Goal: Task Accomplishment & Management: Manage account settings

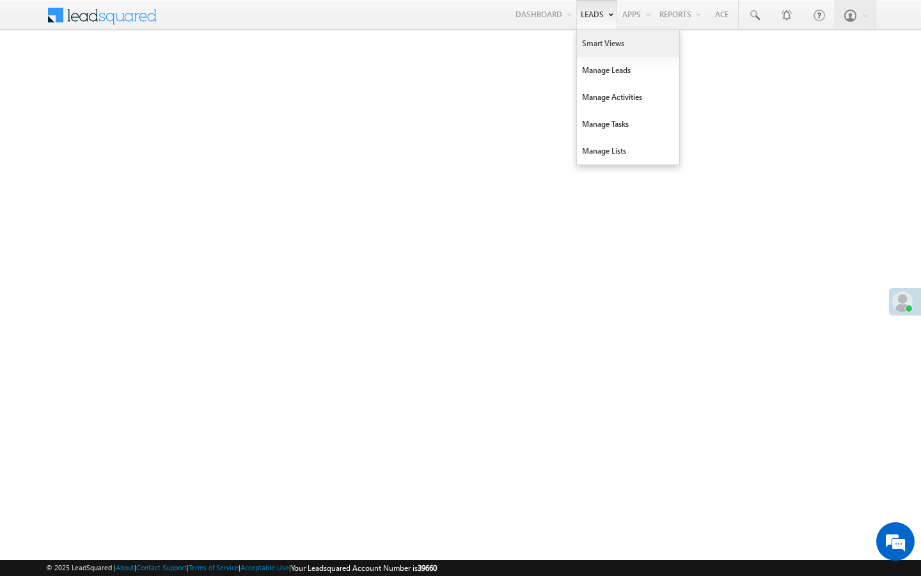
click at [594, 47] on link "Smart Views" at bounding box center [628, 43] width 102 height 27
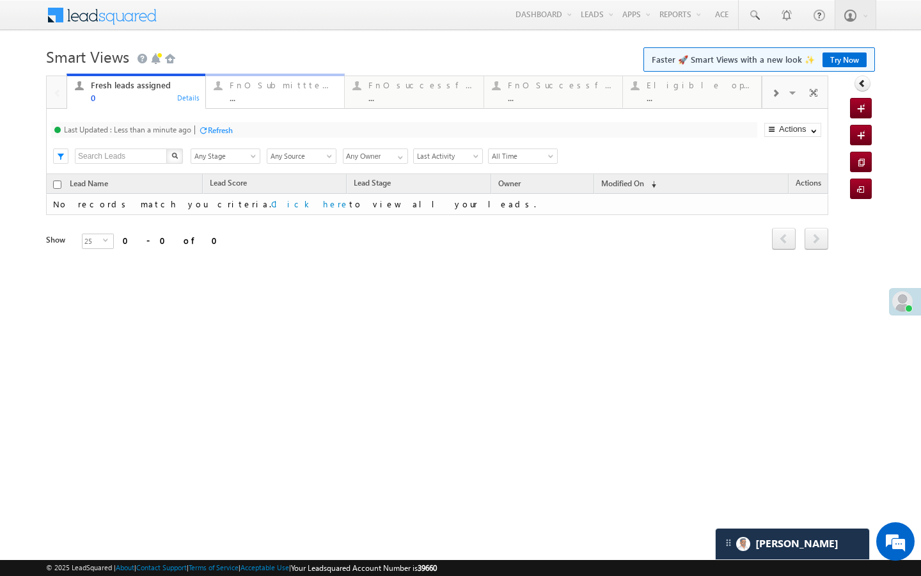
click at [247, 102] on div "..." at bounding box center [283, 98] width 107 height 10
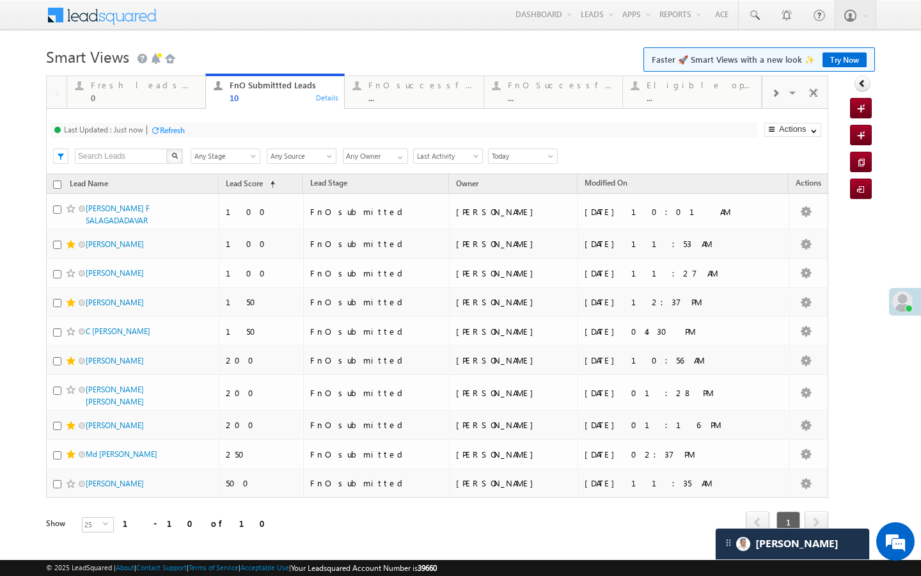
click at [176, 125] on div "Refresh" at bounding box center [172, 130] width 25 height 10
click at [226, 124] on div "Refresh" at bounding box center [215, 129] width 35 height 12
click at [373, 92] on div "FnO successful today Leads ..." at bounding box center [422, 89] width 107 height 25
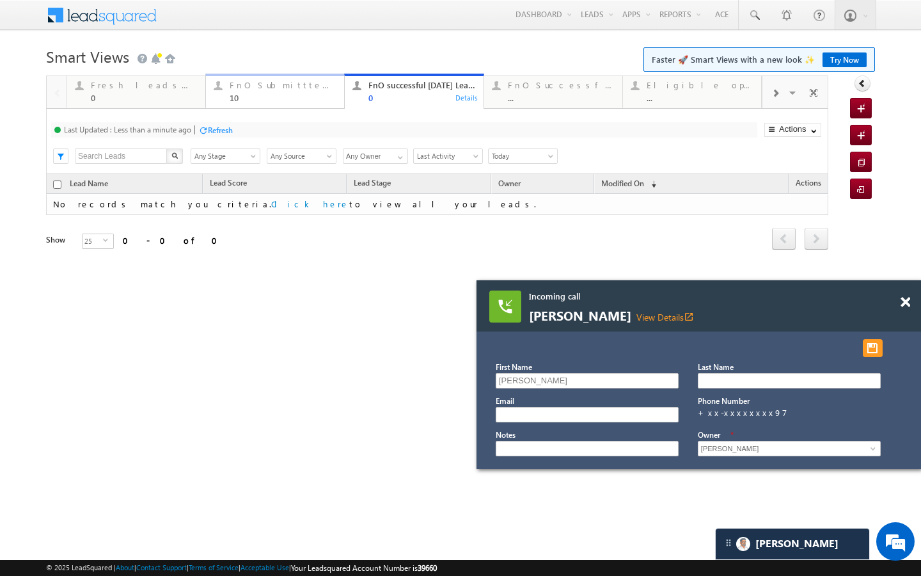
click at [310, 75] on div "Fresh leads assigned 0 Details FnO Submittted Leads 10 Details FnO successful t…" at bounding box center [414, 91] width 695 height 36
click at [303, 102] on link "FnO Submittted Leads 10 Details" at bounding box center [274, 91] width 139 height 35
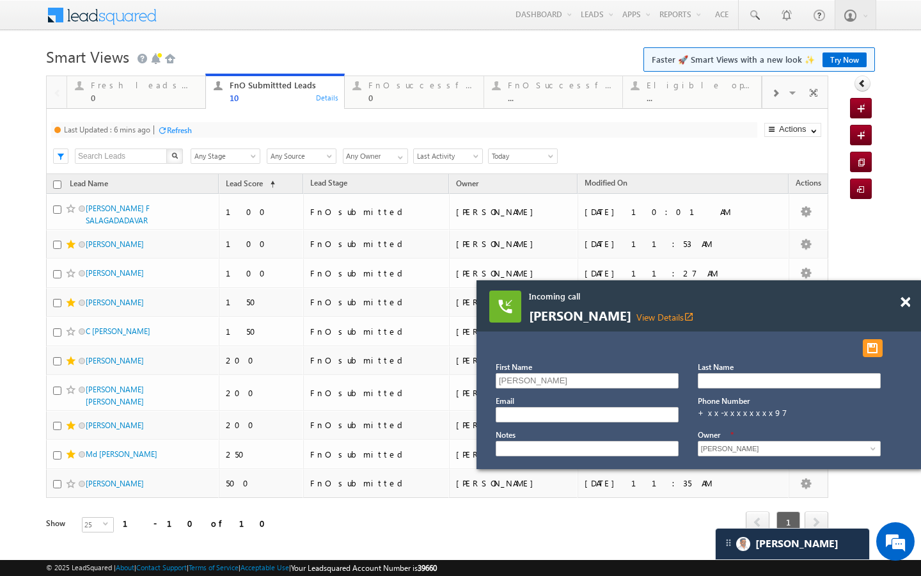
click at [176, 132] on div "Refresh" at bounding box center [179, 130] width 25 height 10
click at [176, 132] on div "Refresh" at bounding box center [172, 130] width 25 height 10
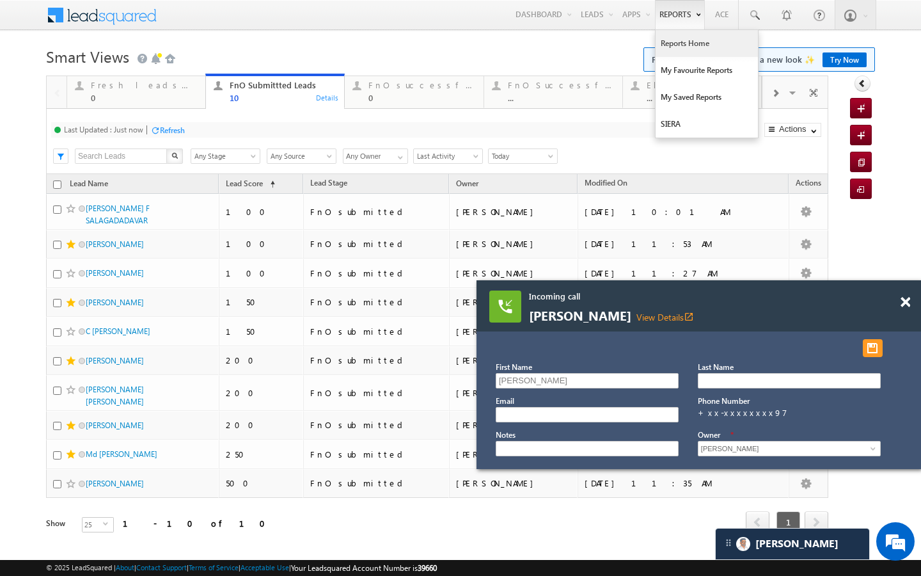
click at [671, 47] on link "Reports Home" at bounding box center [707, 43] width 102 height 27
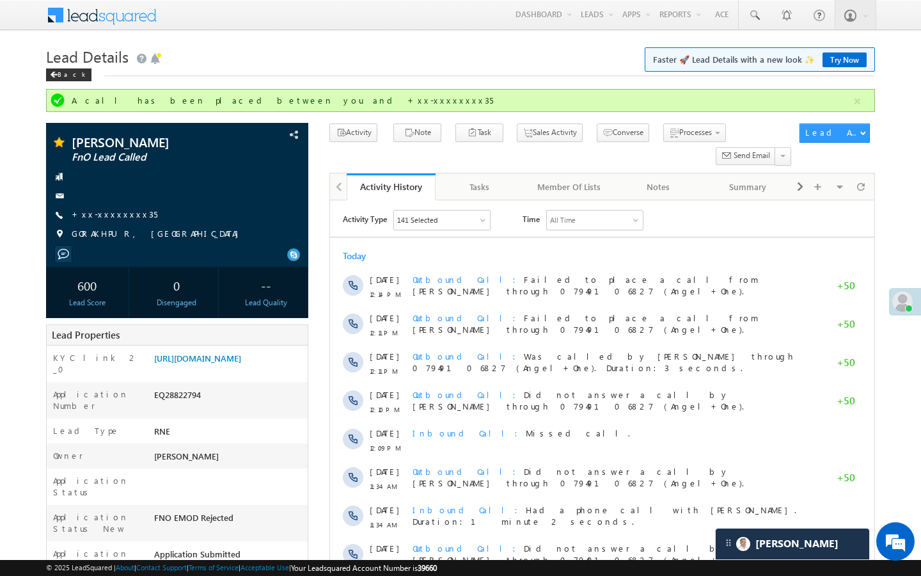
scroll to position [5344, 0]
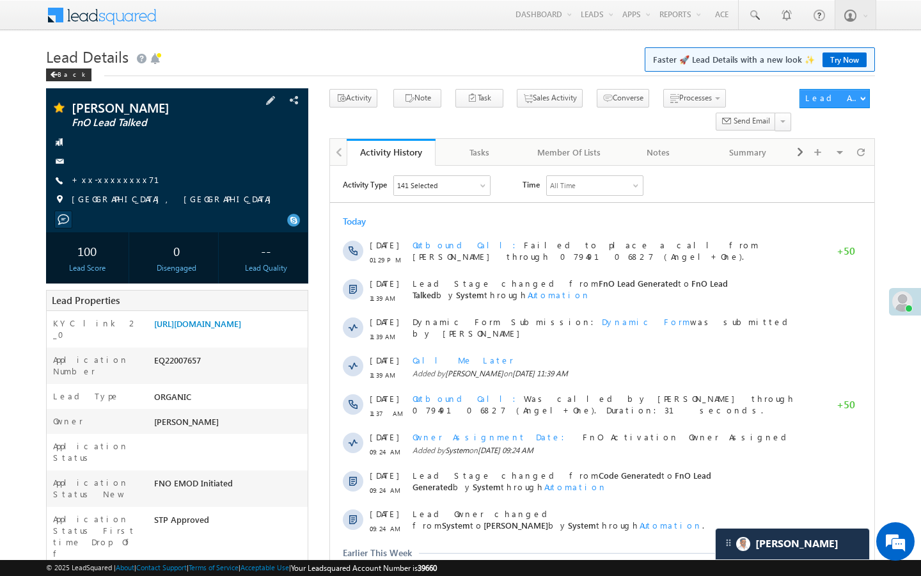
click at [117, 173] on div "[PERSON_NAME] FnO Lead Talked +xx-xxxxxxxx71" at bounding box center [177, 156] width 250 height 111
click at [117, 175] on link "+xx-xxxxxxxx71" at bounding box center [123, 179] width 103 height 11
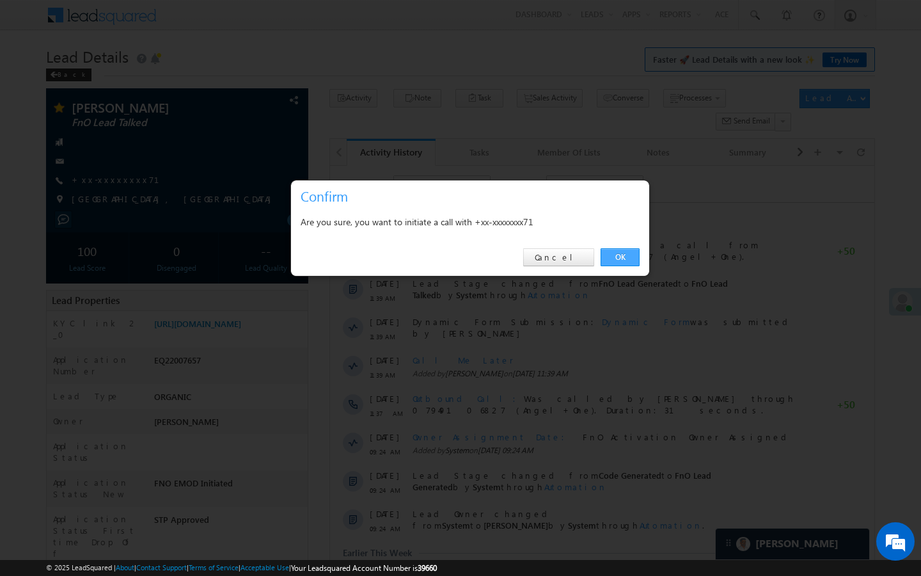
click at [632, 257] on link "OK" at bounding box center [620, 257] width 39 height 18
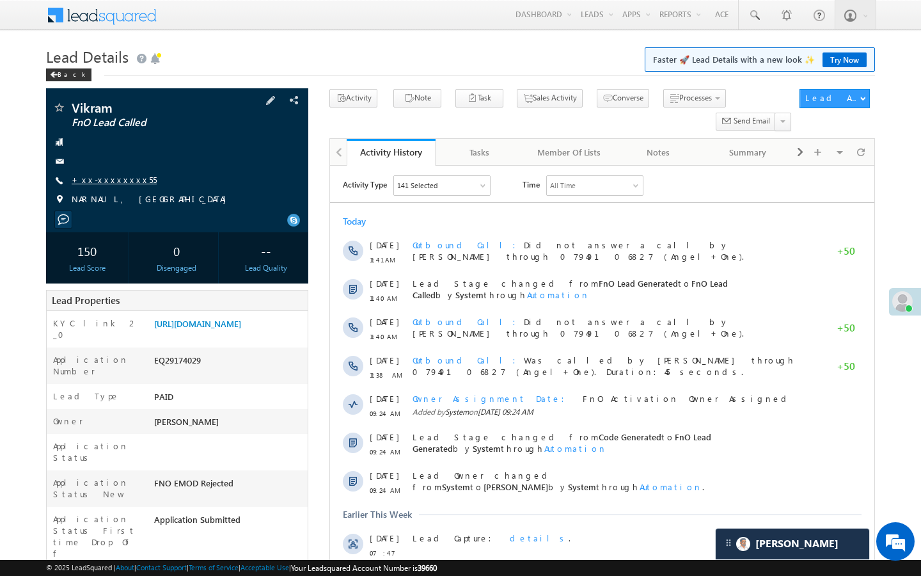
click at [116, 181] on link "+xx-xxxxxxxx55" at bounding box center [114, 179] width 85 height 11
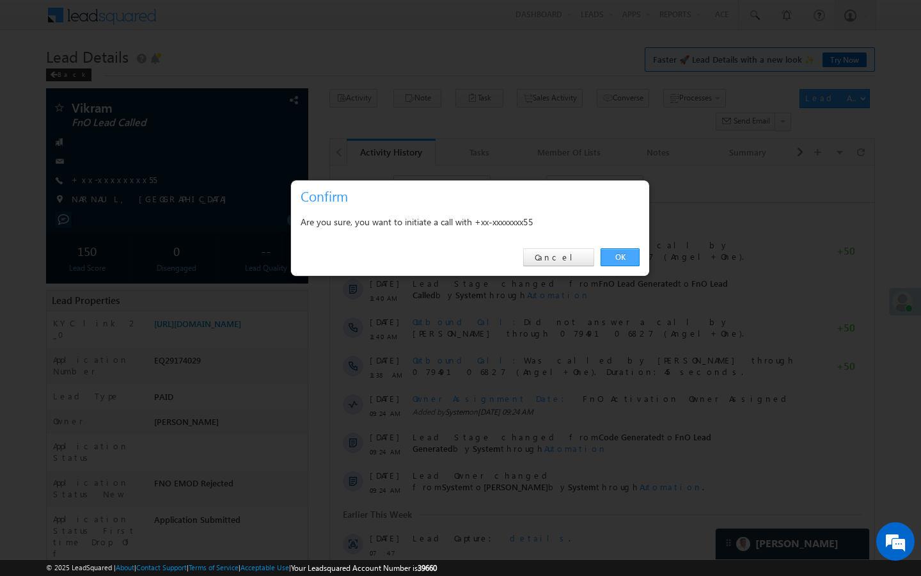
click at [626, 259] on link "OK" at bounding box center [620, 257] width 39 height 18
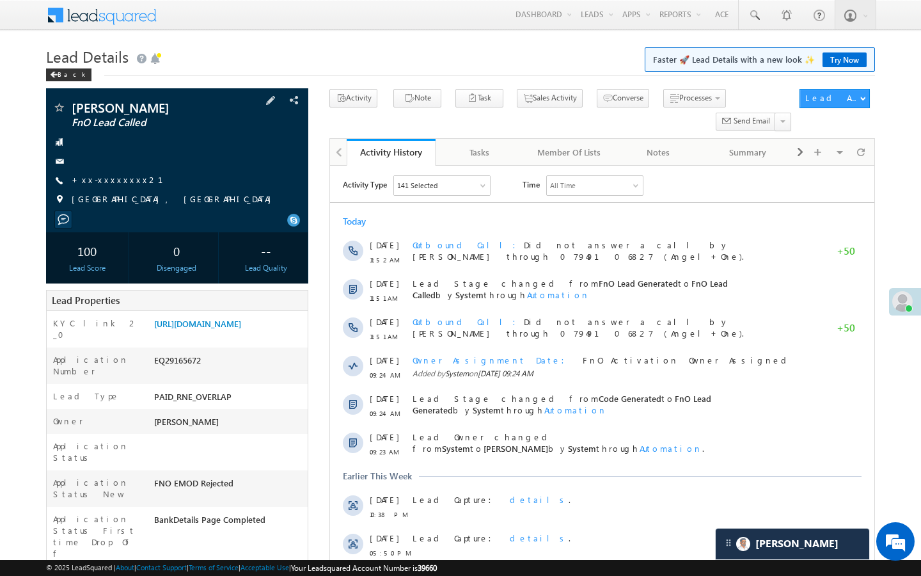
scroll to position [5906, 0]
click at [112, 185] on link "+xx-xxxxxxxx21" at bounding box center [125, 179] width 107 height 11
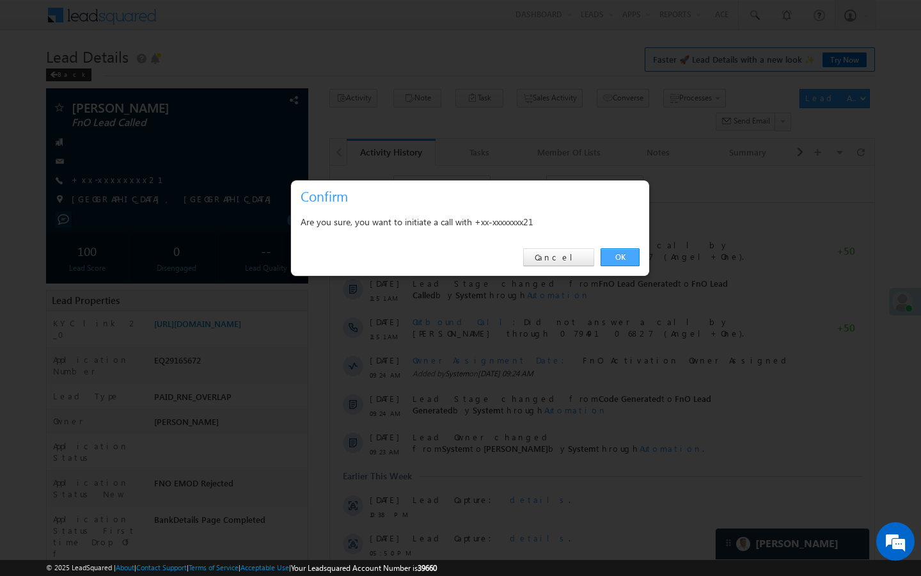
click at [635, 260] on link "OK" at bounding box center [620, 257] width 39 height 18
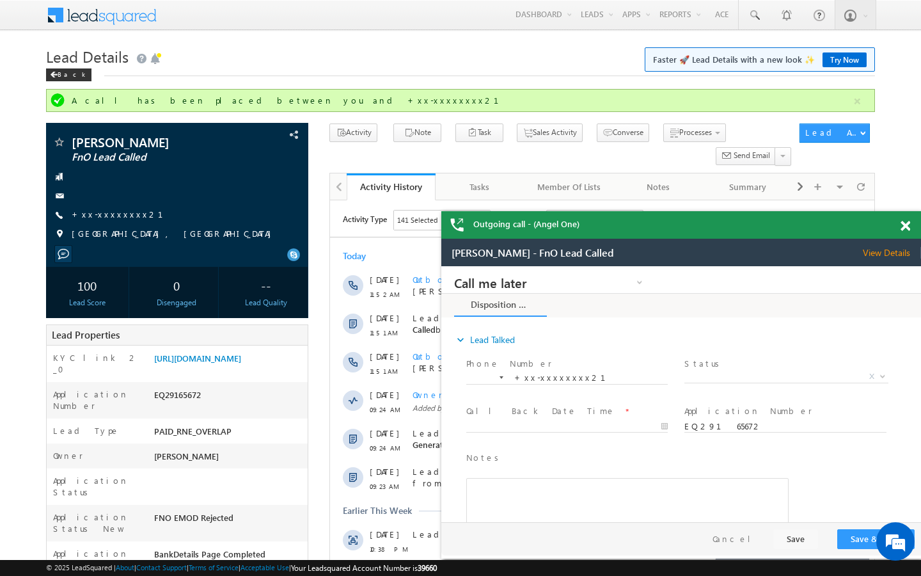
scroll to position [0, 0]
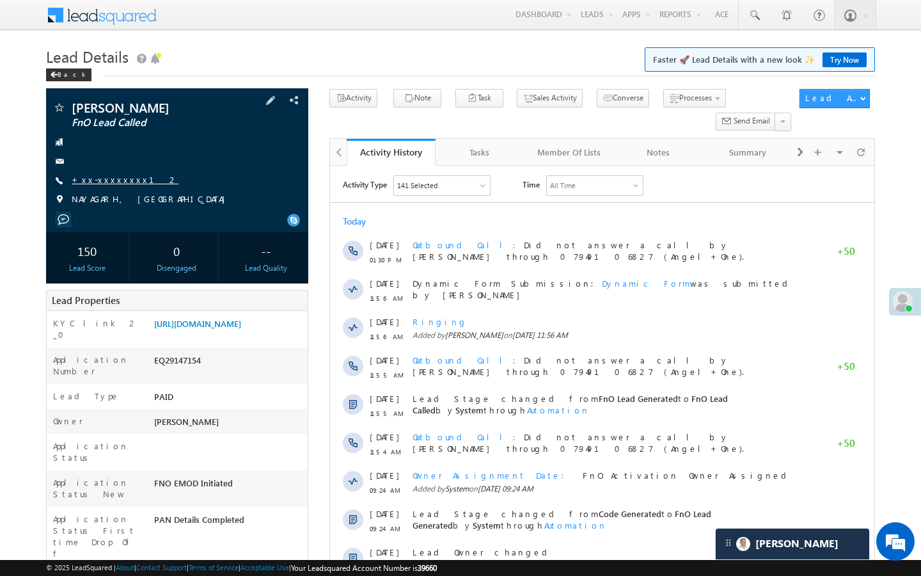
click at [112, 177] on link "+xx-xxxxxxxx12" at bounding box center [125, 179] width 107 height 11
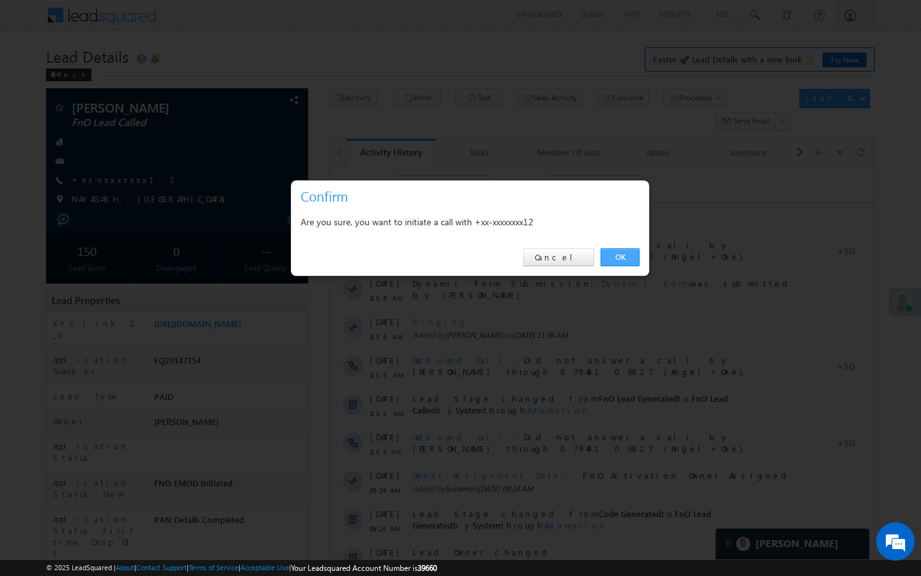
click at [611, 263] on link "OK" at bounding box center [620, 257] width 39 height 18
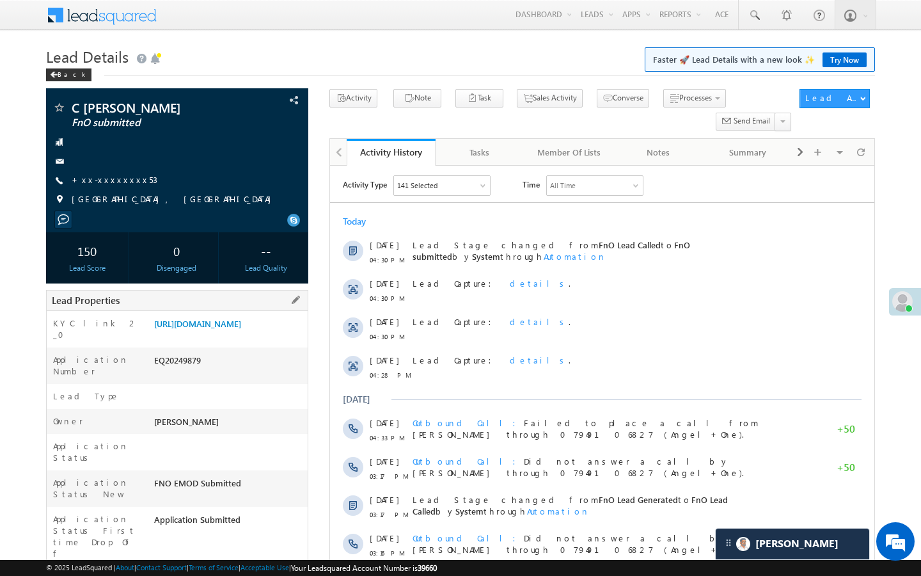
drag, startPoint x: 154, startPoint y: 542, endPoint x: 225, endPoint y: 542, distance: 70.4
click at [225, 573] on div "AAAK903325" at bounding box center [229, 582] width 157 height 18
copy div "AAAK903325"
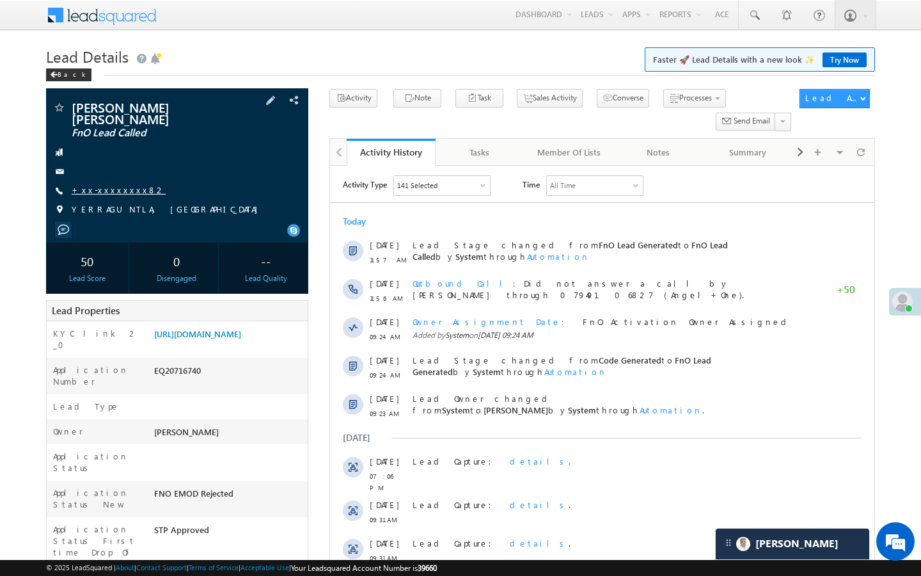
click at [118, 184] on link "+xx-xxxxxxxx82" at bounding box center [119, 189] width 94 height 11
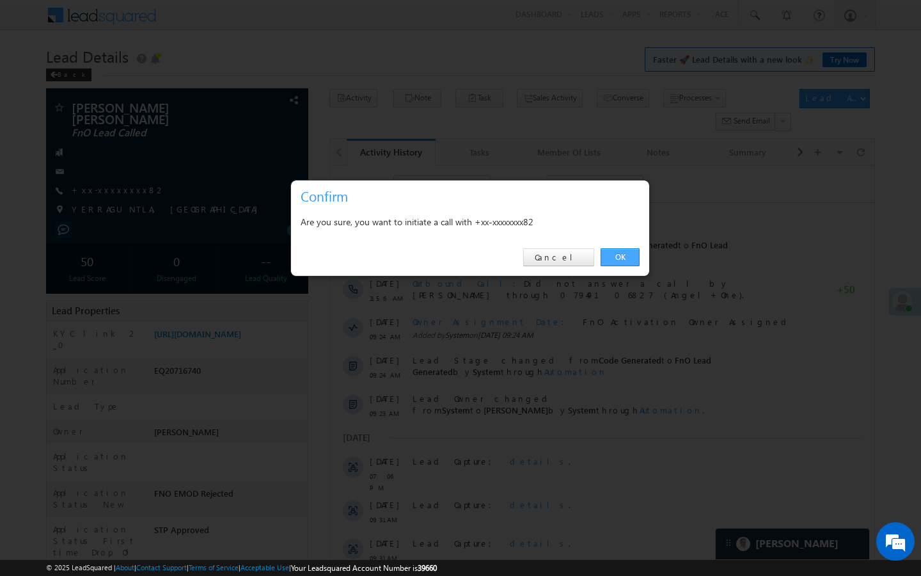
click at [628, 258] on link "OK" at bounding box center [620, 257] width 39 height 18
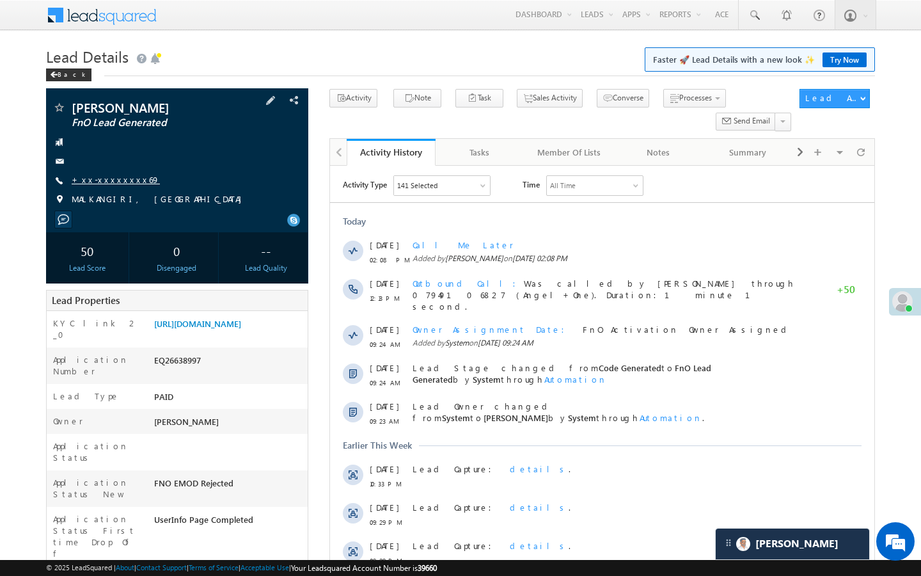
click at [123, 181] on link "+xx-xxxxxxxx69" at bounding box center [116, 179] width 88 height 11
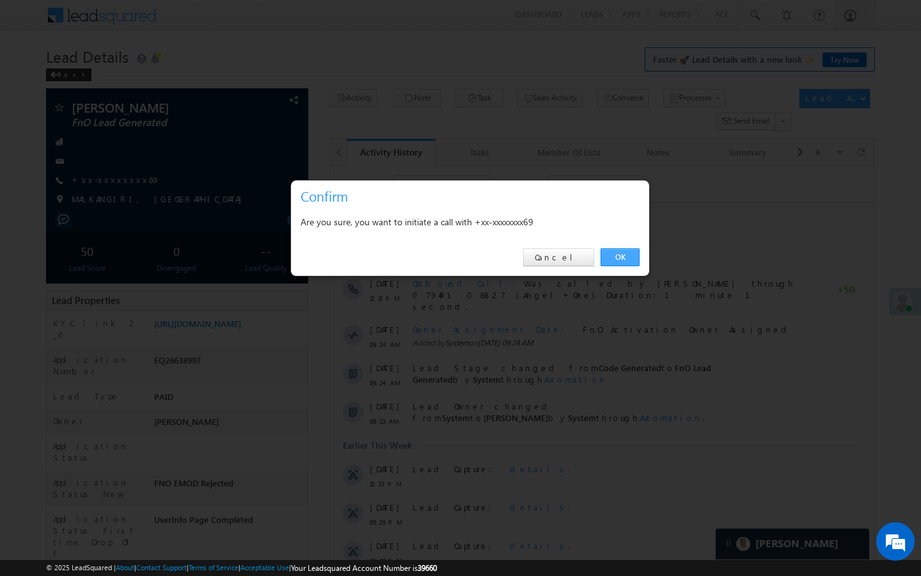
click at [627, 257] on link "OK" at bounding box center [620, 257] width 39 height 18
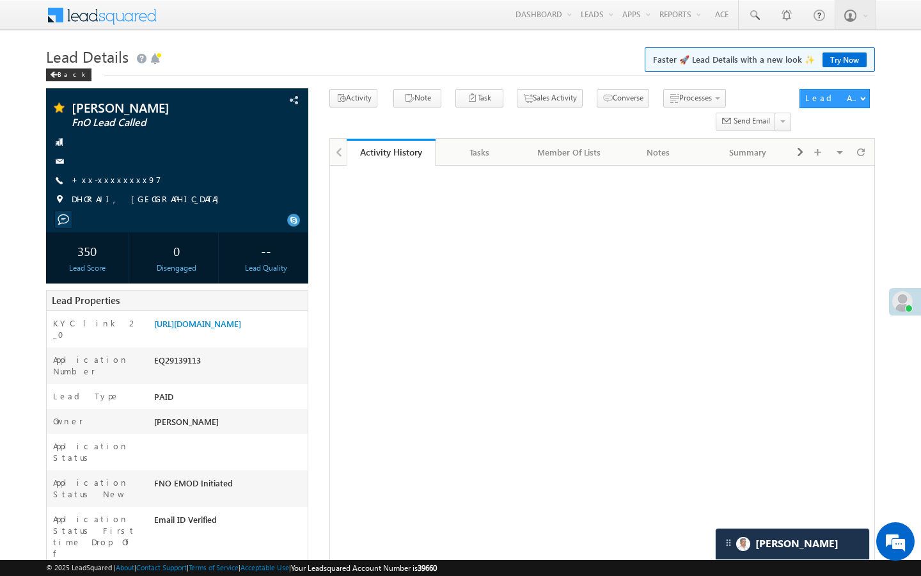
click at [111, 177] on link "+xx-xxxxxxxx97" at bounding box center [117, 179] width 90 height 11
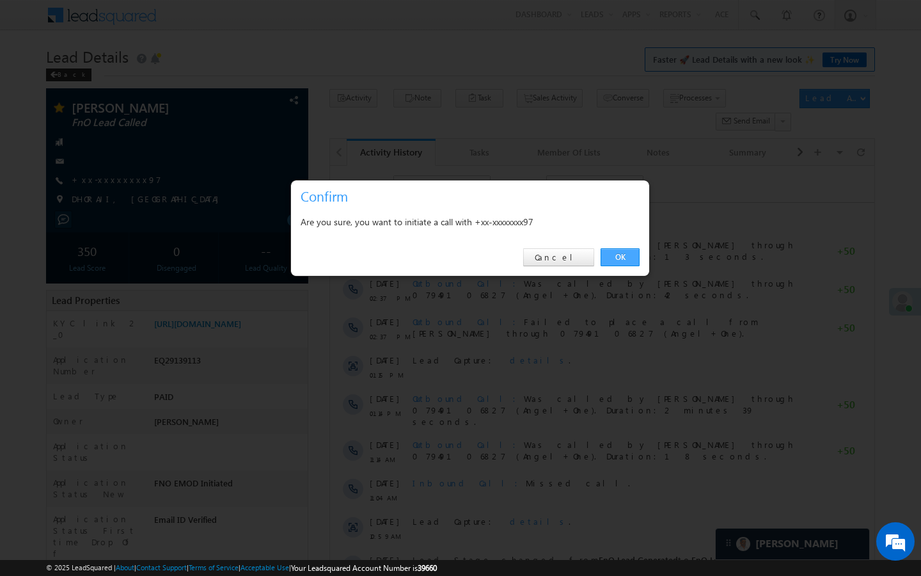
click at [623, 258] on link "OK" at bounding box center [620, 257] width 39 height 18
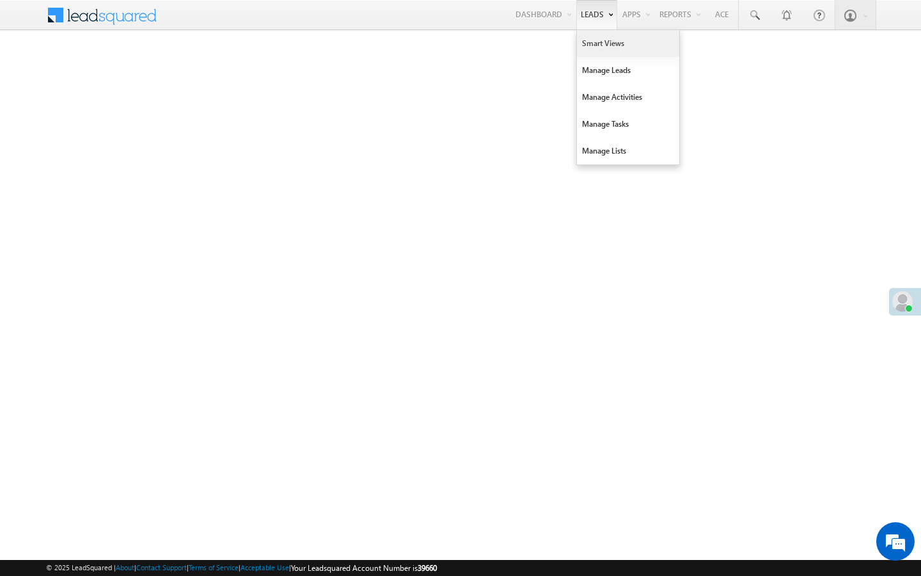
click at [594, 42] on link "Smart Views" at bounding box center [628, 43] width 102 height 27
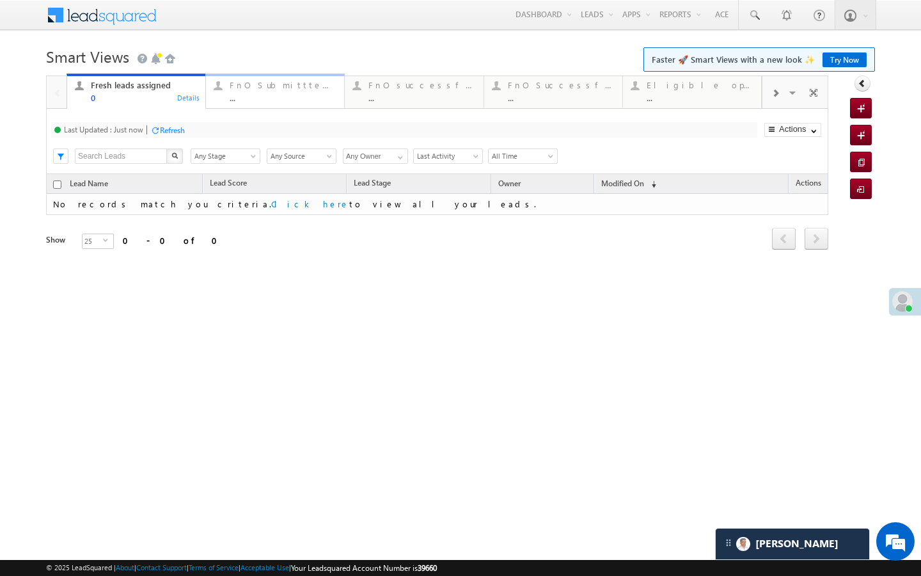
click at [293, 106] on link "FnO Submittted Leads ... Details" at bounding box center [274, 91] width 139 height 35
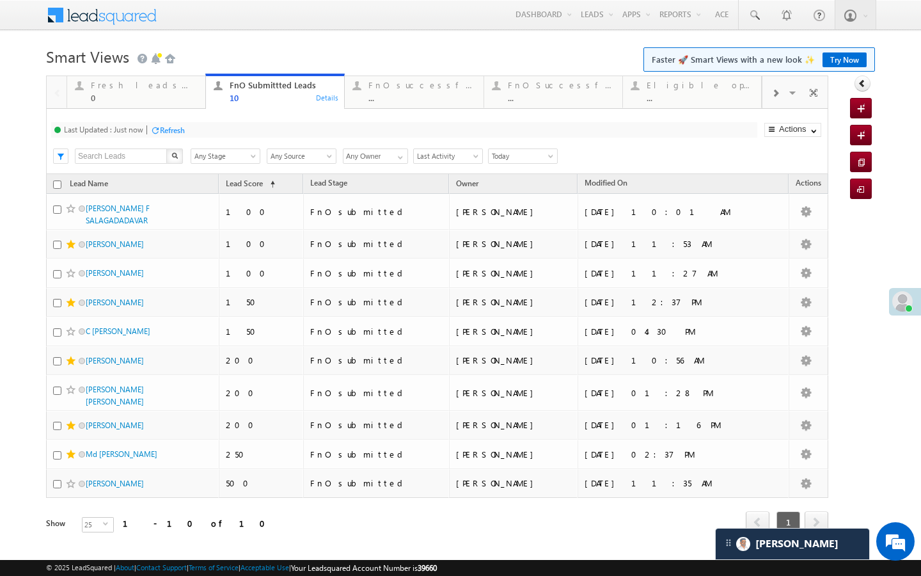
click at [443, 111] on div "Last Updated : Just now Refresh Refreshing... Search X Lead Stage Any Stage Any…" at bounding box center [437, 141] width 782 height 65
click at [450, 102] on link "FnO successful today Leads ... Details" at bounding box center [413, 91] width 139 height 35
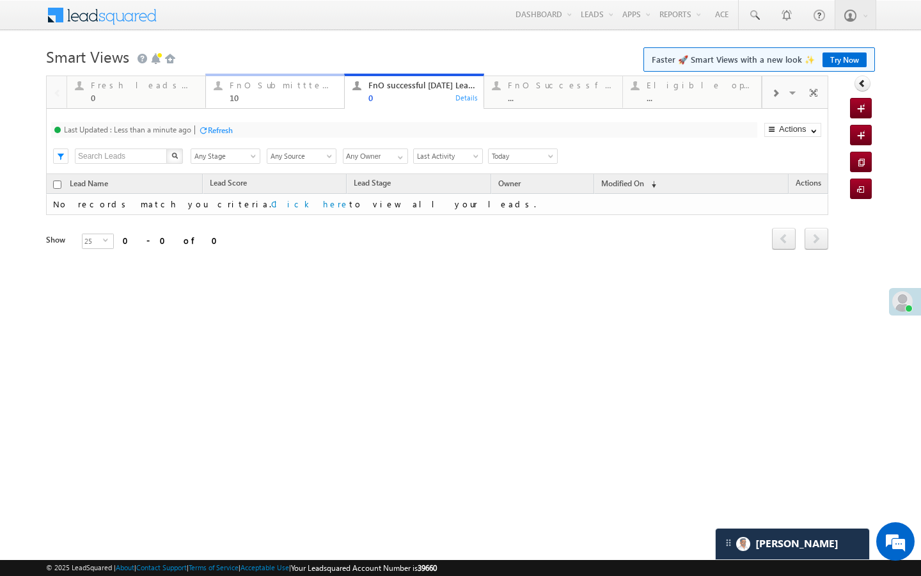
click at [279, 106] on link "FnO Submittted Leads 10 Details" at bounding box center [274, 91] width 139 height 35
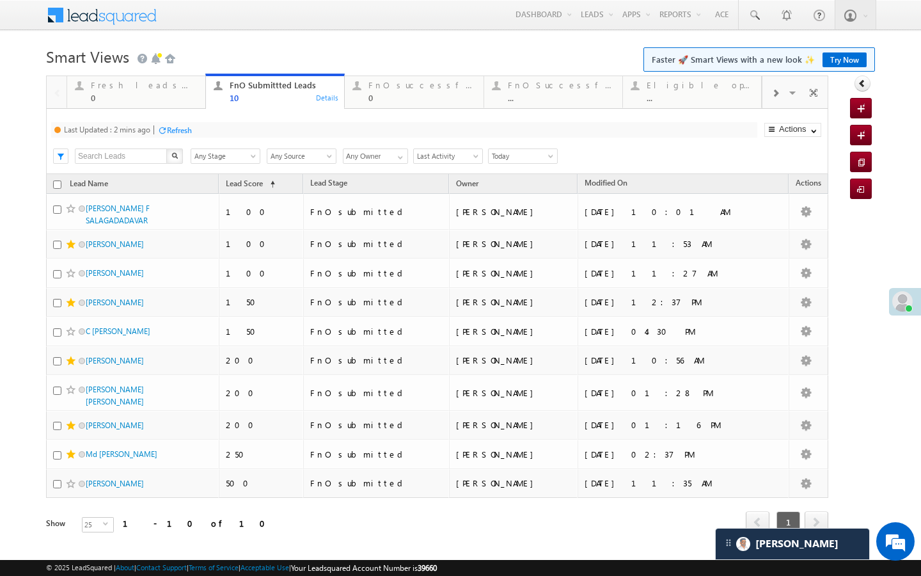
click at [188, 132] on div "Refresh" at bounding box center [179, 130] width 25 height 10
click at [406, 109] on div "Last Updated : Just now Refresh Refreshing... Search X Lead Stage Any Stage Any…" at bounding box center [437, 141] width 782 height 65
click at [383, 106] on link "FnO successful today Leads 0 Details" at bounding box center [413, 91] width 139 height 35
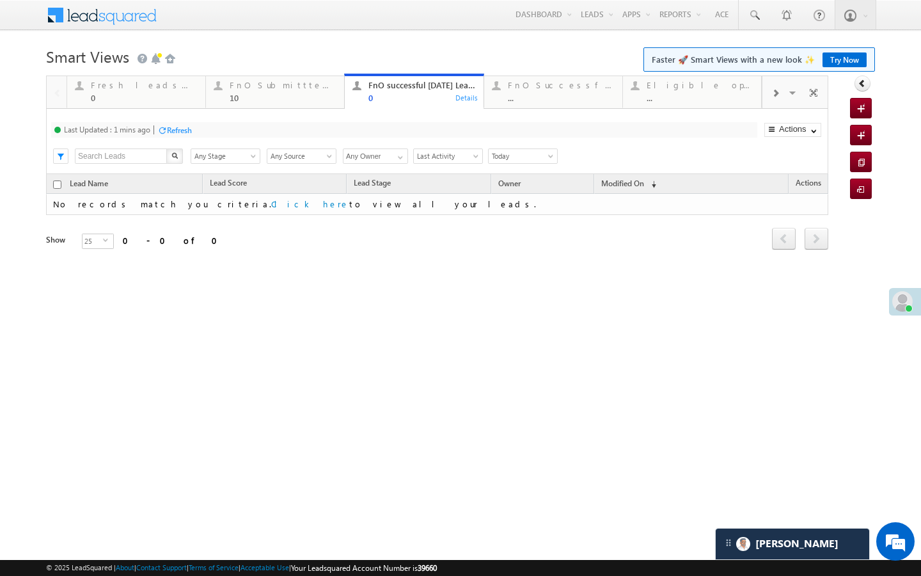
click at [188, 131] on div "Refresh" at bounding box center [179, 130] width 25 height 10
click at [256, 95] on div "10" at bounding box center [283, 98] width 107 height 10
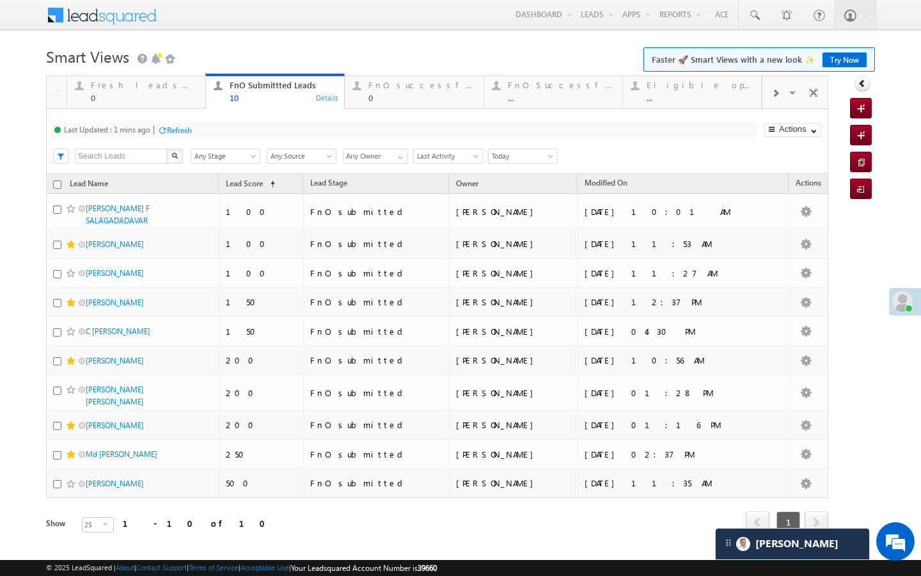
click at [192, 125] on div "Refresh" at bounding box center [179, 130] width 25 height 10
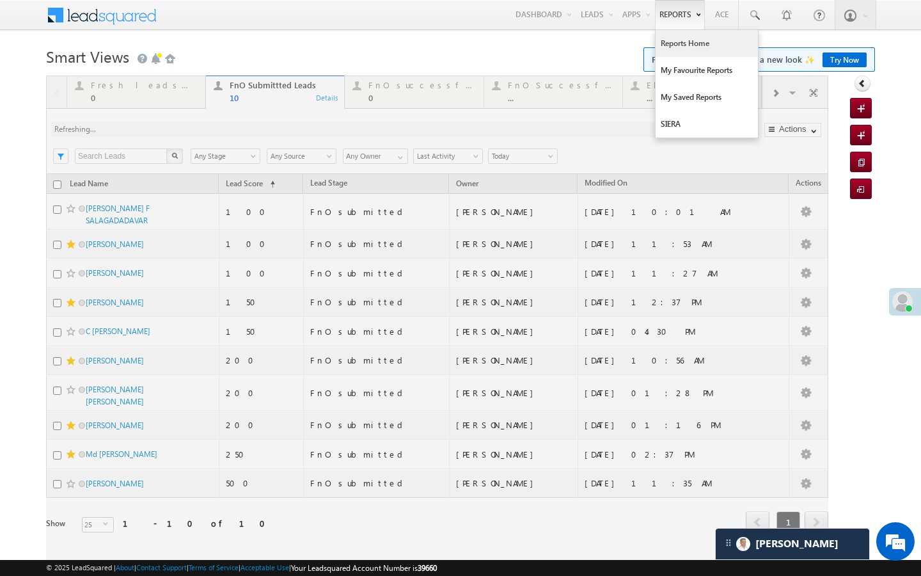
click at [673, 41] on link "Reports Home" at bounding box center [707, 43] width 102 height 27
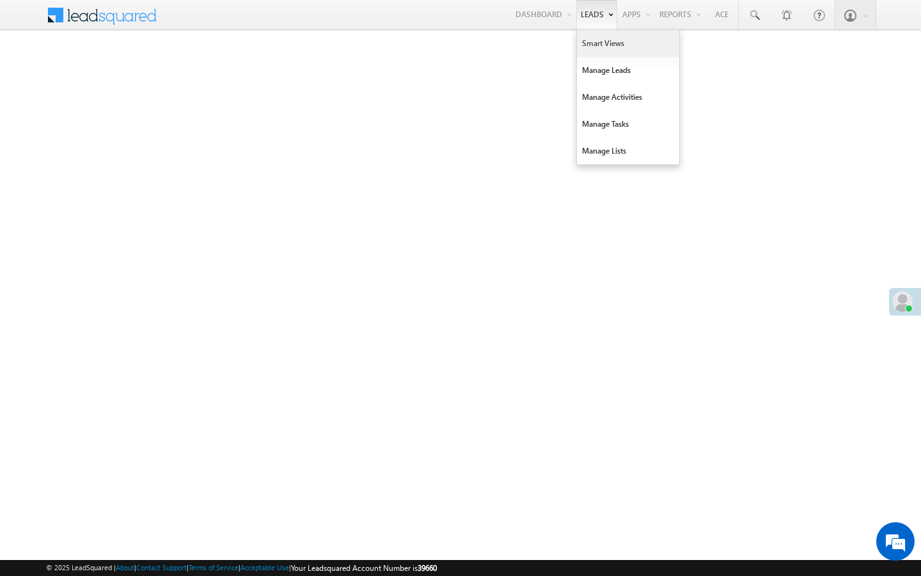
click at [584, 37] on link "Smart Views" at bounding box center [628, 43] width 102 height 27
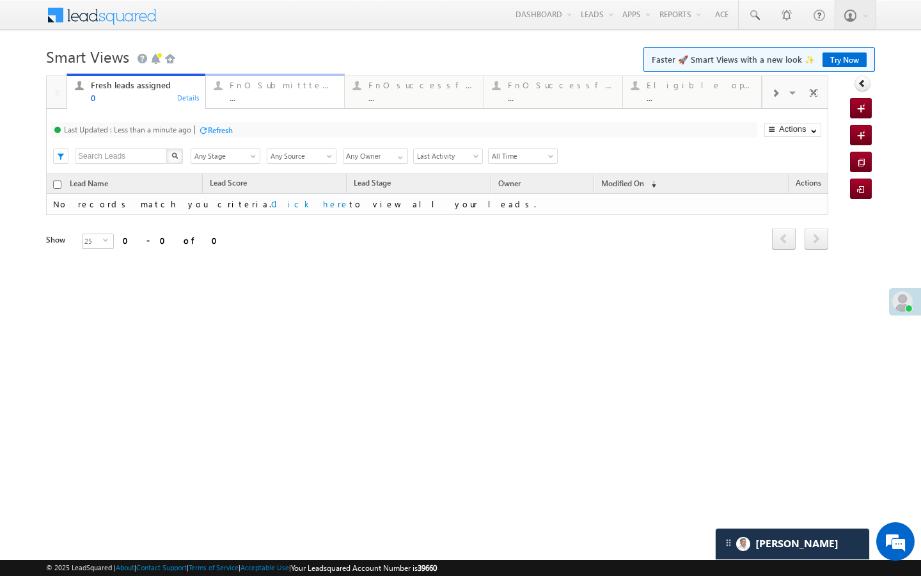
click at [284, 99] on div "..." at bounding box center [283, 98] width 107 height 10
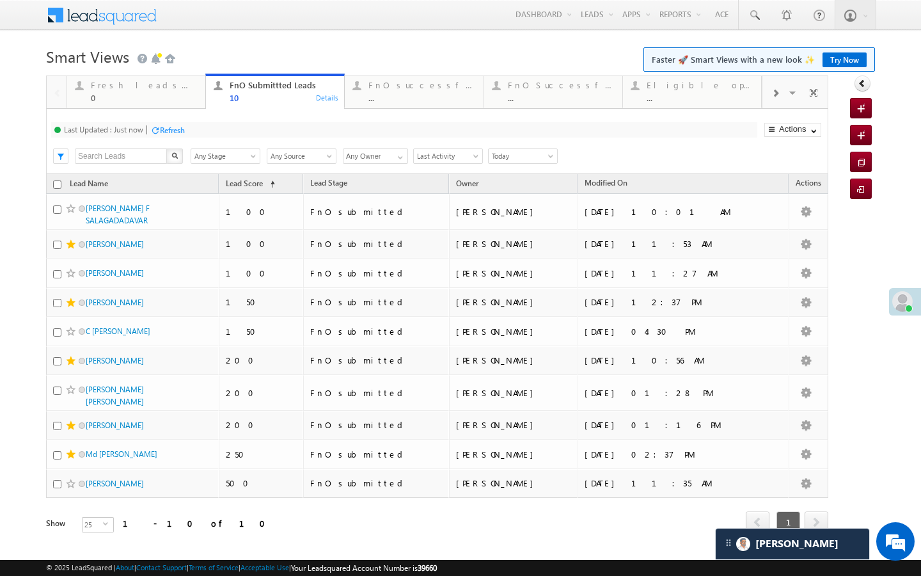
click at [369, 106] on link "FnO successful today Leads ... Details" at bounding box center [413, 92] width 139 height 32
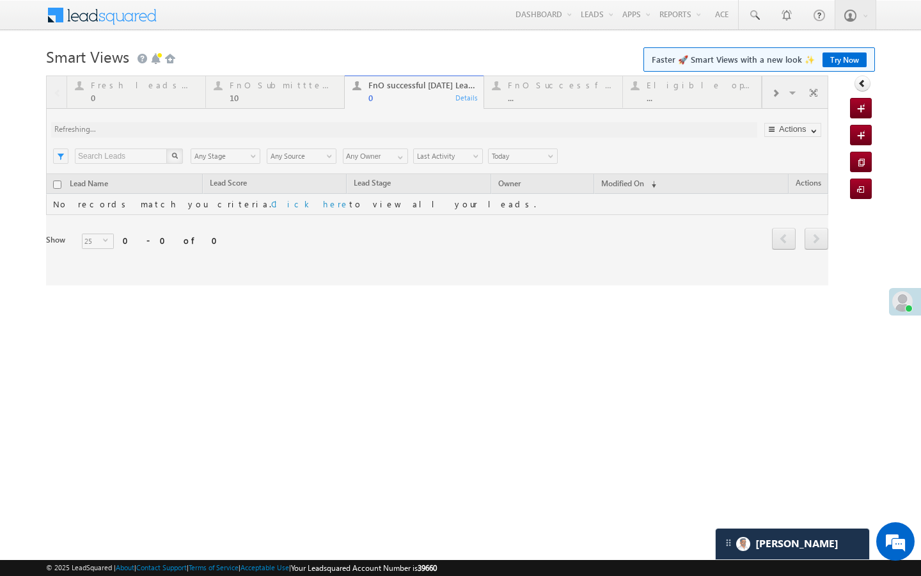
click at [221, 94] on div at bounding box center [437, 180] width 782 height 210
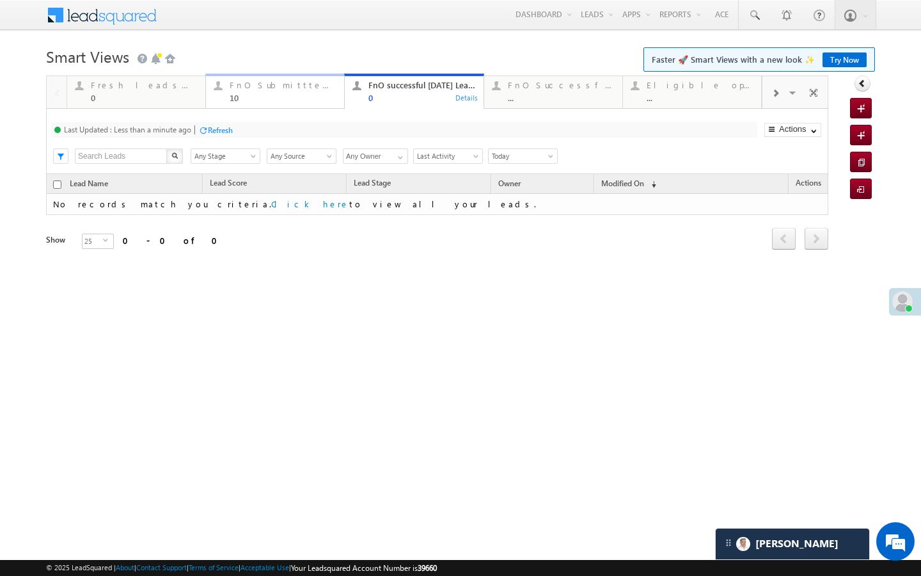
click at [249, 86] on div "FnO Submittted Leads" at bounding box center [283, 85] width 107 height 10
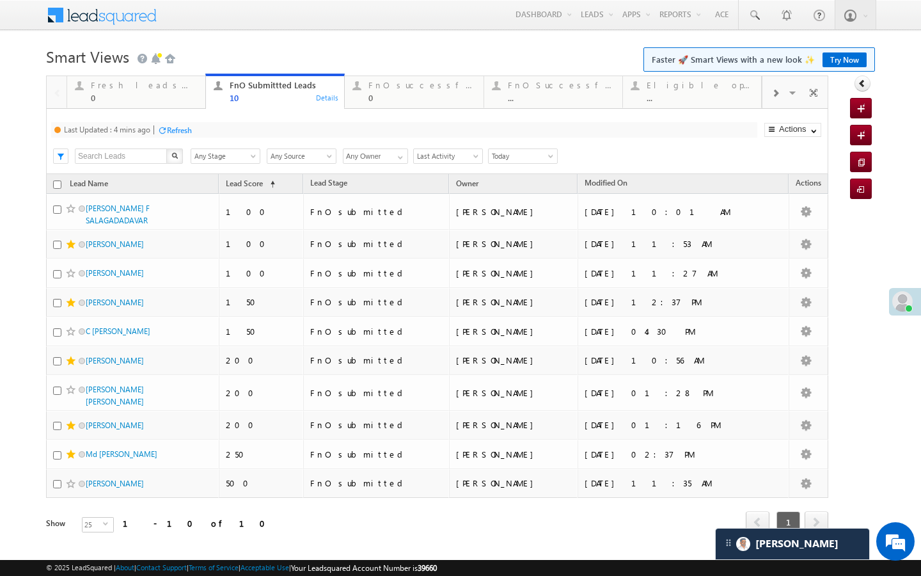
click at [196, 129] on div "Last Updated : 4 mins ago Refresh Refreshing..." at bounding box center [404, 129] width 706 height 15
click at [192, 129] on div "Refresh" at bounding box center [179, 130] width 25 height 10
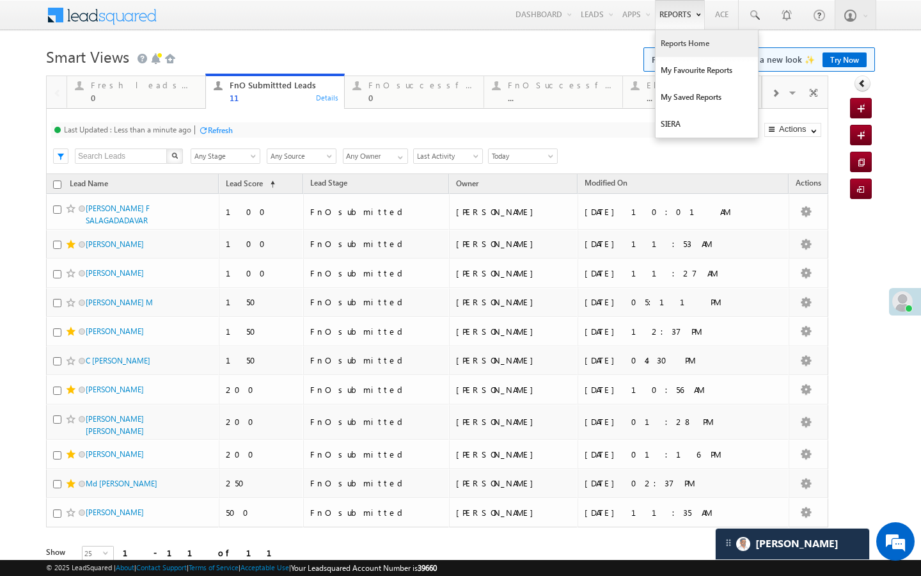
click at [669, 52] on link "Reports Home" at bounding box center [707, 43] width 102 height 27
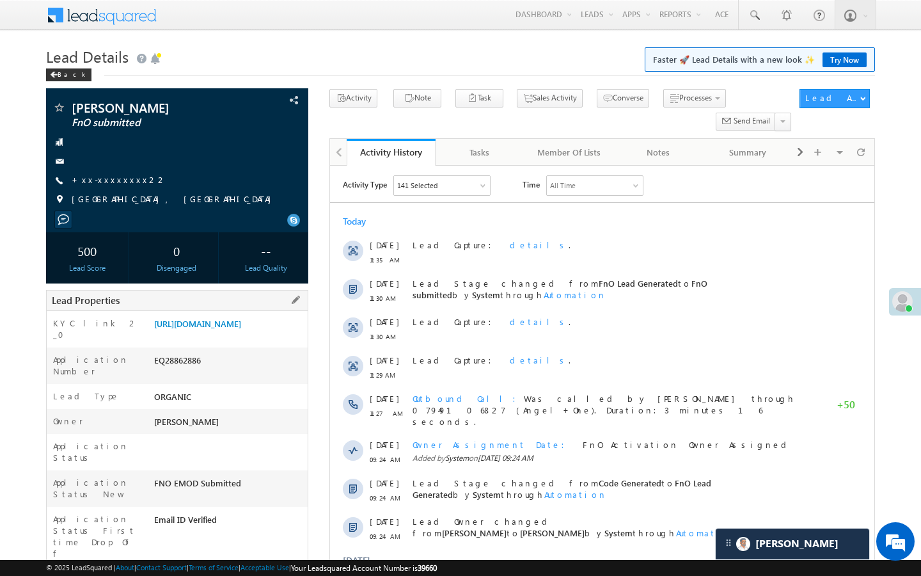
drag, startPoint x: 155, startPoint y: 543, endPoint x: 205, endPoint y: 543, distance: 50.5
click at [205, 573] on div "AABX713033" at bounding box center [229, 582] width 157 height 18
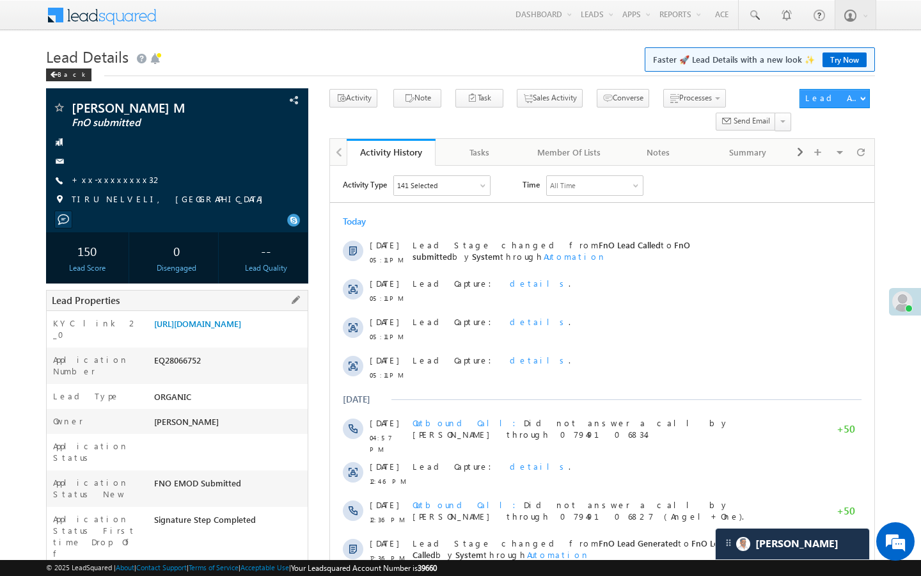
drag, startPoint x: 154, startPoint y: 543, endPoint x: 203, endPoint y: 541, distance: 49.3
click at [200, 573] on div "AABQ086317" at bounding box center [229, 582] width 157 height 18
click at [202, 573] on div "AABQ086317" at bounding box center [229, 582] width 157 height 18
drag, startPoint x: 156, startPoint y: 542, endPoint x: 224, endPoint y: 543, distance: 67.8
click at [223, 573] on div "AABQ086317" at bounding box center [229, 582] width 157 height 18
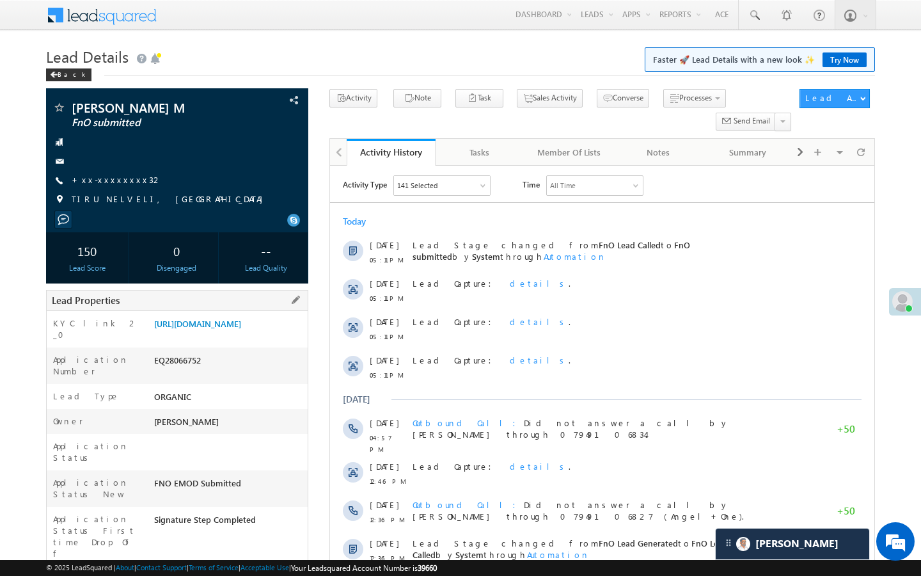
copy div "AABQ086317"
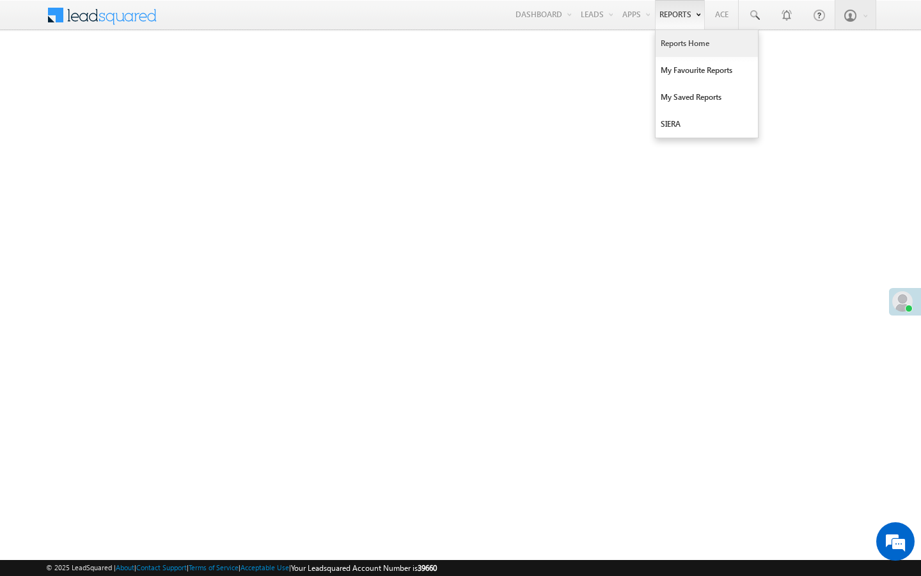
click at [682, 45] on link "Reports Home" at bounding box center [707, 43] width 102 height 27
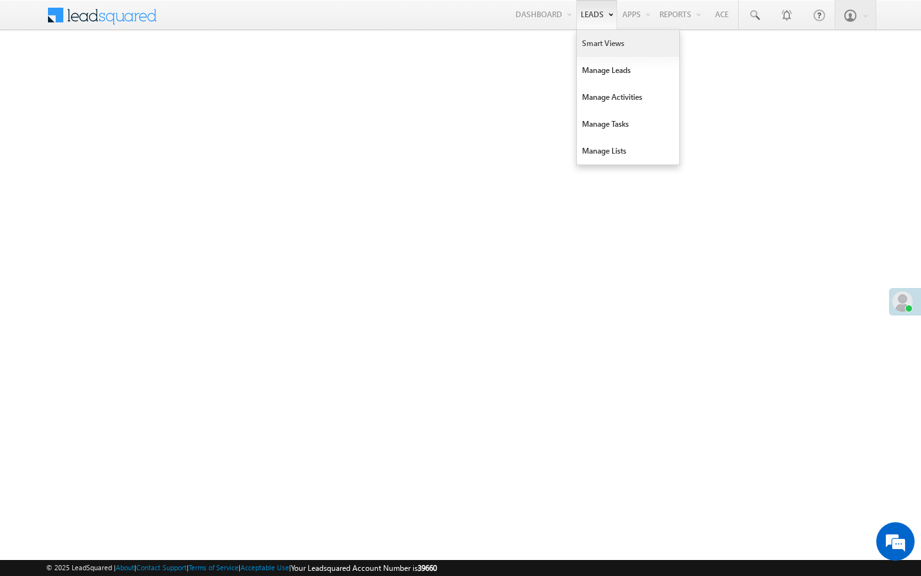
click at [591, 36] on link "Smart Views" at bounding box center [628, 43] width 102 height 27
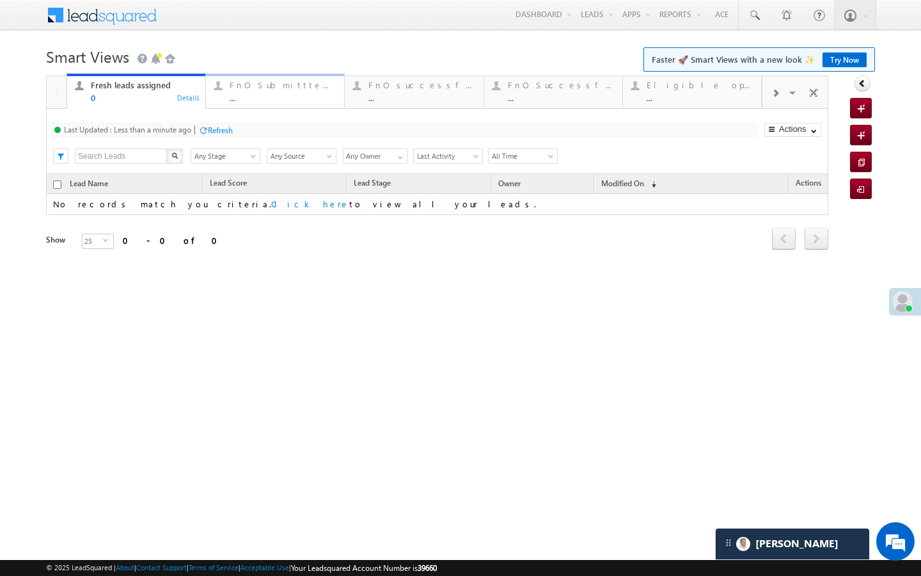
click at [294, 100] on div "..." at bounding box center [283, 98] width 107 height 10
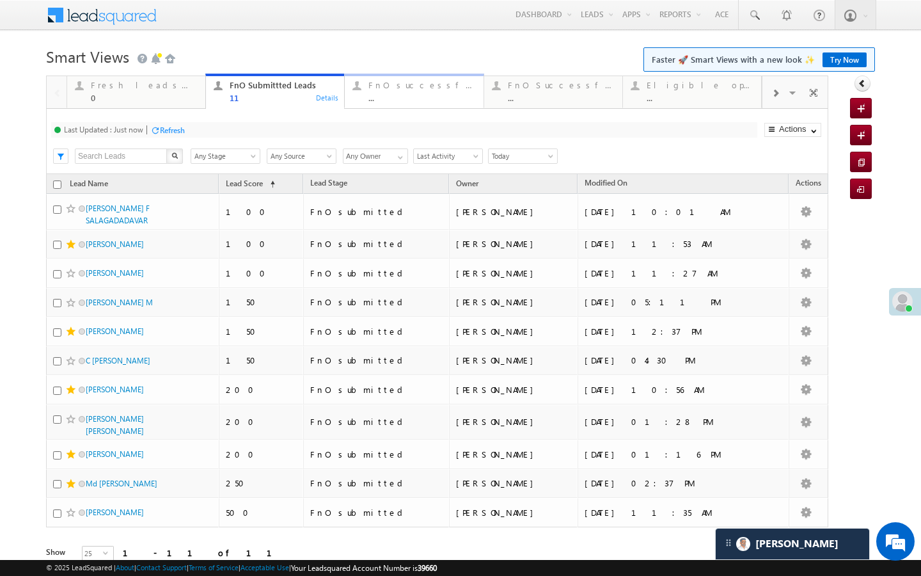
click at [401, 97] on div "..." at bounding box center [422, 98] width 107 height 10
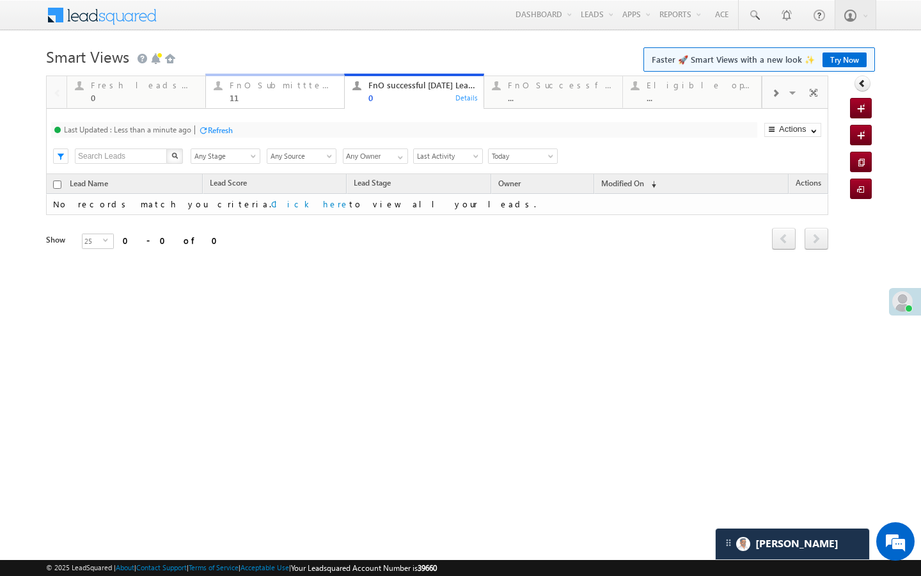
click at [290, 87] on div "FnO Submittted Leads" at bounding box center [283, 85] width 107 height 10
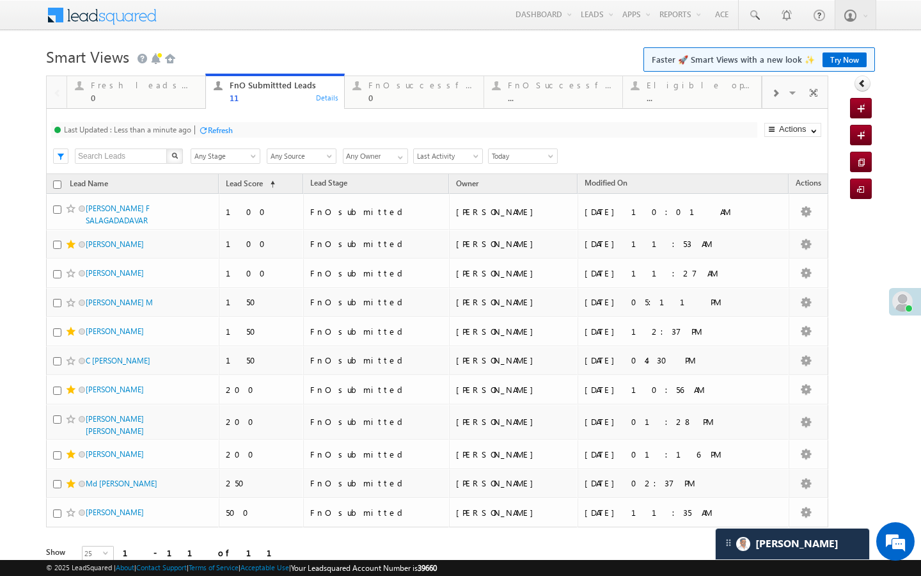
click at [211, 131] on div "Refresh" at bounding box center [220, 130] width 25 height 10
click at [394, 88] on div "FnO successful [DATE] Leads" at bounding box center [422, 85] width 107 height 10
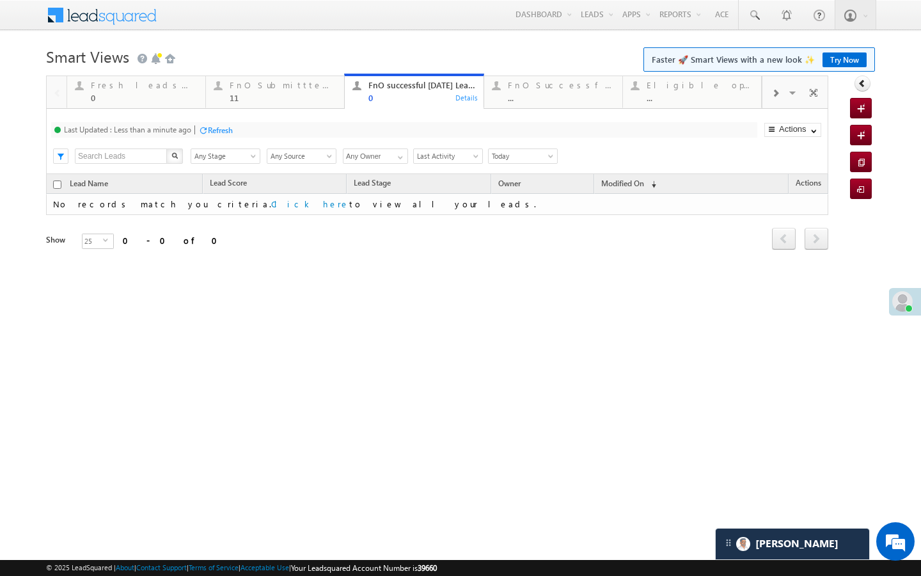
click at [211, 125] on div "Refresh" at bounding box center [220, 130] width 25 height 10
click at [253, 86] on div "FnO Submittted Leads" at bounding box center [283, 85] width 107 height 10
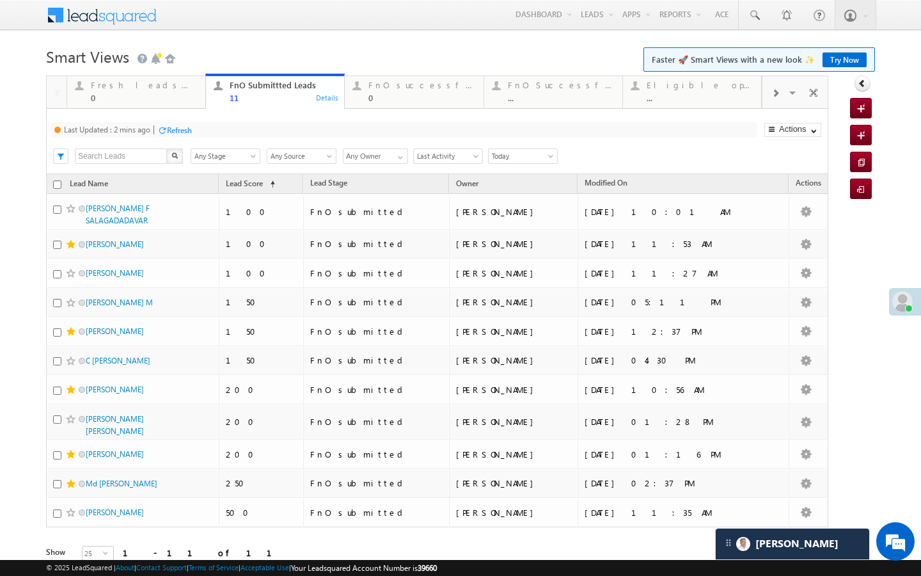
click at [167, 132] on div at bounding box center [162, 130] width 10 height 10
click at [389, 93] on div "0" at bounding box center [422, 98] width 107 height 10
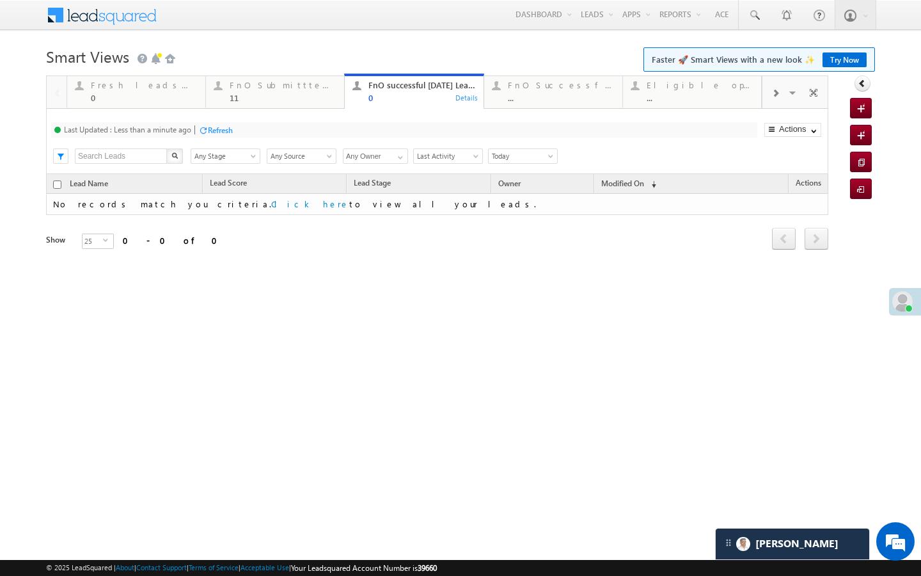
click at [208, 127] on div at bounding box center [203, 130] width 10 height 10
click at [317, 99] on div "11" at bounding box center [283, 98] width 107 height 10
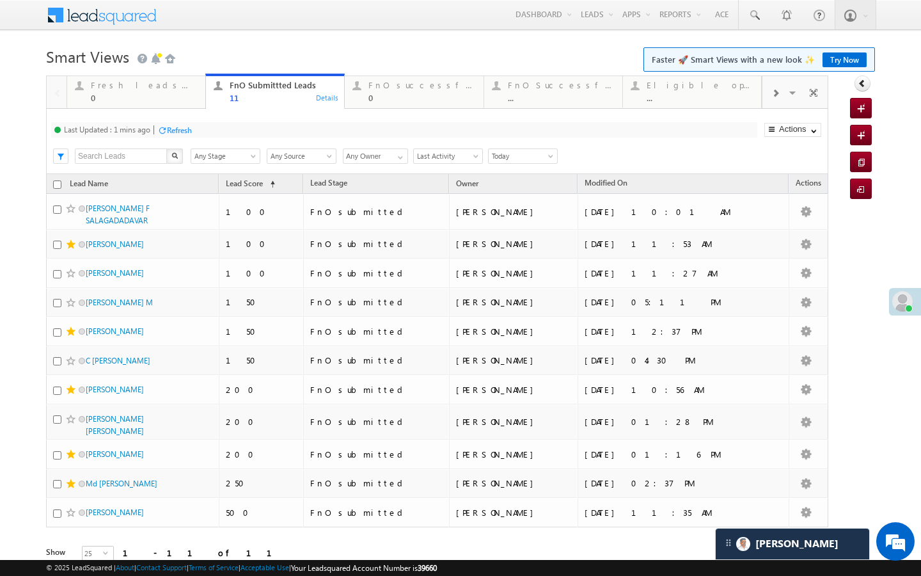
click at [189, 129] on div "Refresh" at bounding box center [179, 130] width 25 height 10
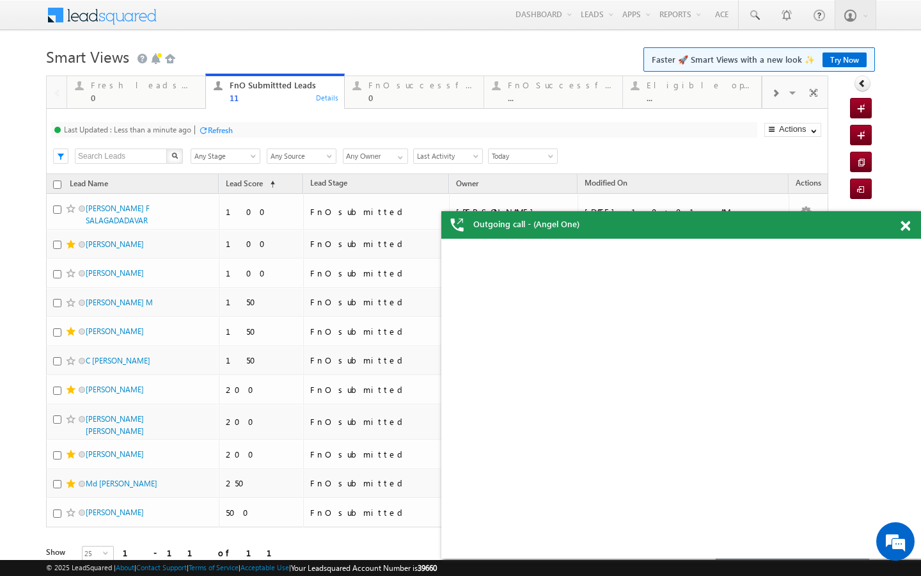
click at [216, 126] on div "Refresh" at bounding box center [220, 130] width 25 height 10
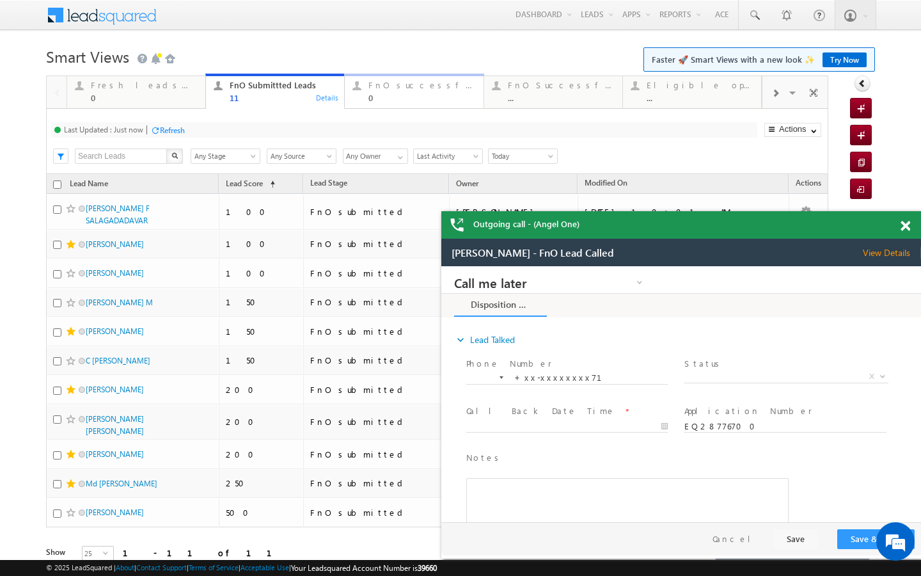
drag, startPoint x: 413, startPoint y: 89, endPoint x: 310, endPoint y: 106, distance: 104.4
click at [413, 89] on div "FnO successful [DATE] Leads" at bounding box center [422, 85] width 107 height 10
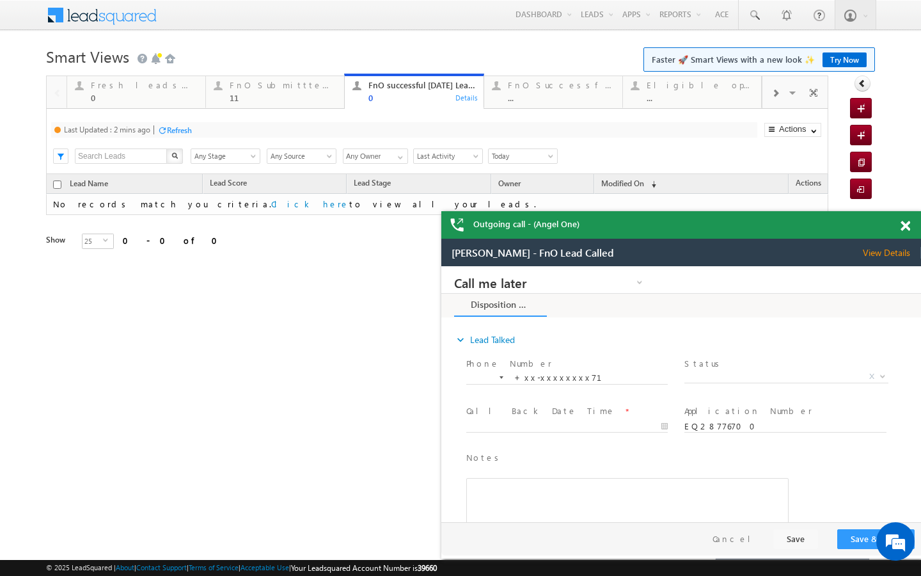
click at [179, 132] on div "Refresh" at bounding box center [179, 130] width 25 height 10
click at [247, 83] on div "FnO Submittted Leads" at bounding box center [283, 85] width 107 height 10
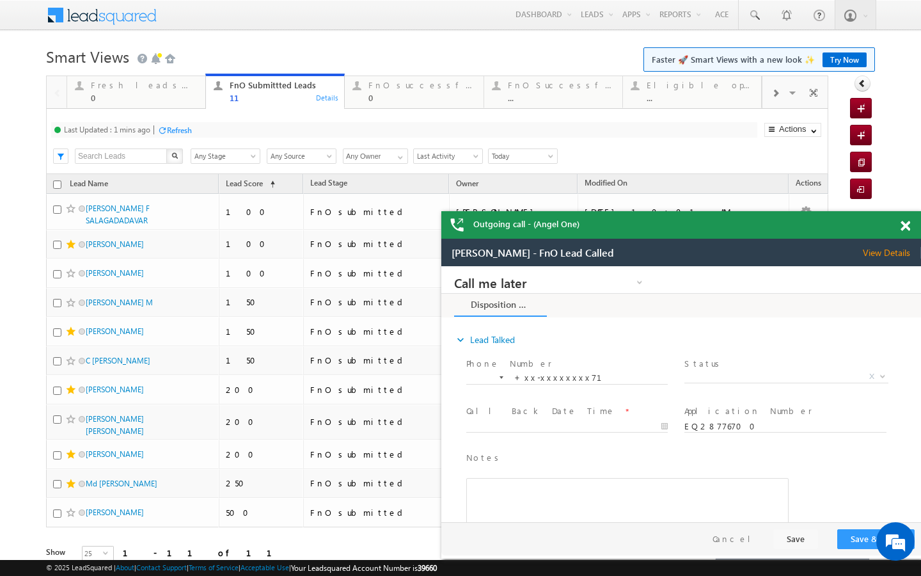
click at [195, 129] on div "Last Updated : 1 mins ago Refresh Refreshing..." at bounding box center [404, 129] width 706 height 15
click at [190, 131] on div "Refresh" at bounding box center [179, 130] width 25 height 10
drag, startPoint x: 368, startPoint y: 91, endPoint x: 347, endPoint y: 97, distance: 21.9
click at [368, 91] on div "FnO successful today Leads 0 Details" at bounding box center [414, 89] width 136 height 25
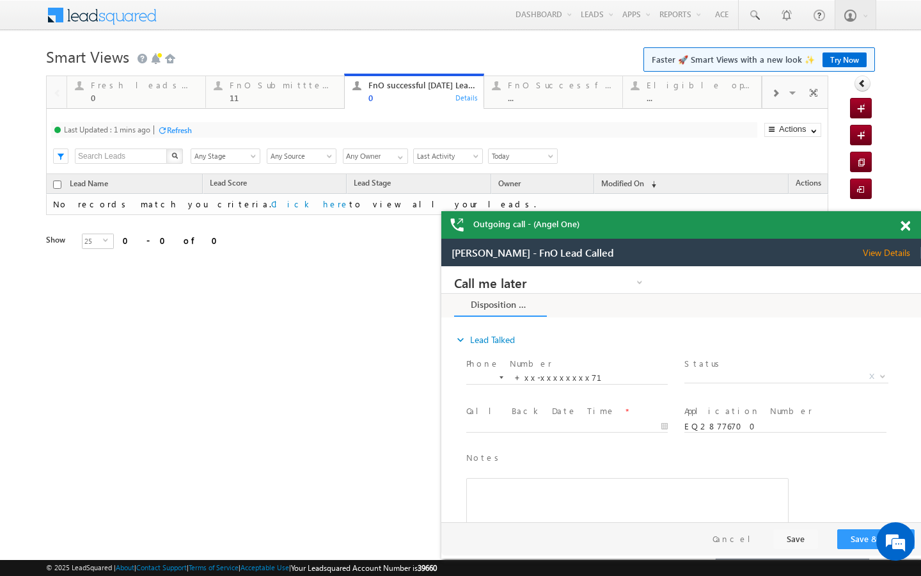
click at [179, 132] on div "Refresh" at bounding box center [179, 130] width 25 height 10
click at [223, 91] on div at bounding box center [218, 85] width 16 height 16
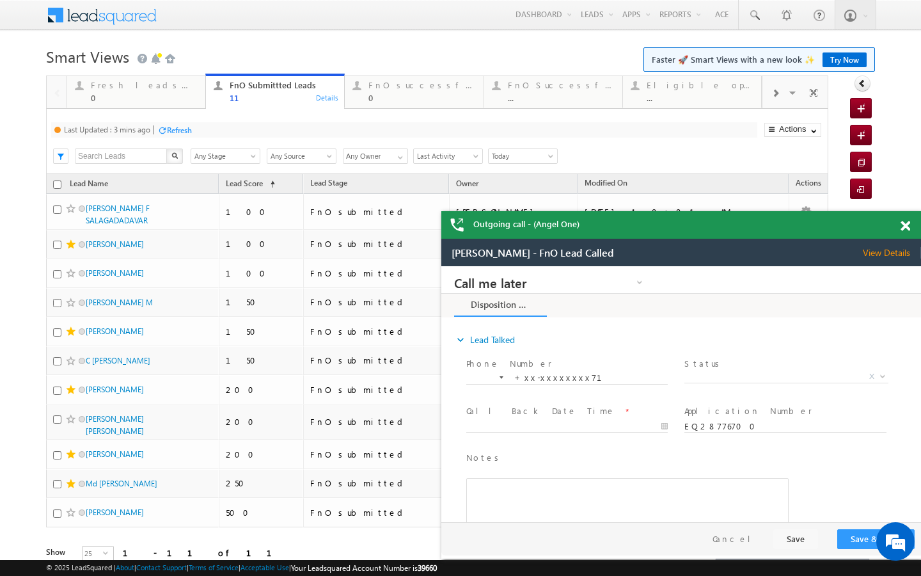
click at [177, 127] on div "Refresh" at bounding box center [179, 130] width 25 height 10
click at [211, 128] on div "Refresh" at bounding box center [220, 130] width 25 height 10
click at [214, 126] on div "Refresh" at bounding box center [220, 130] width 25 height 10
click at [225, 125] on div "Refresh" at bounding box center [220, 130] width 25 height 10
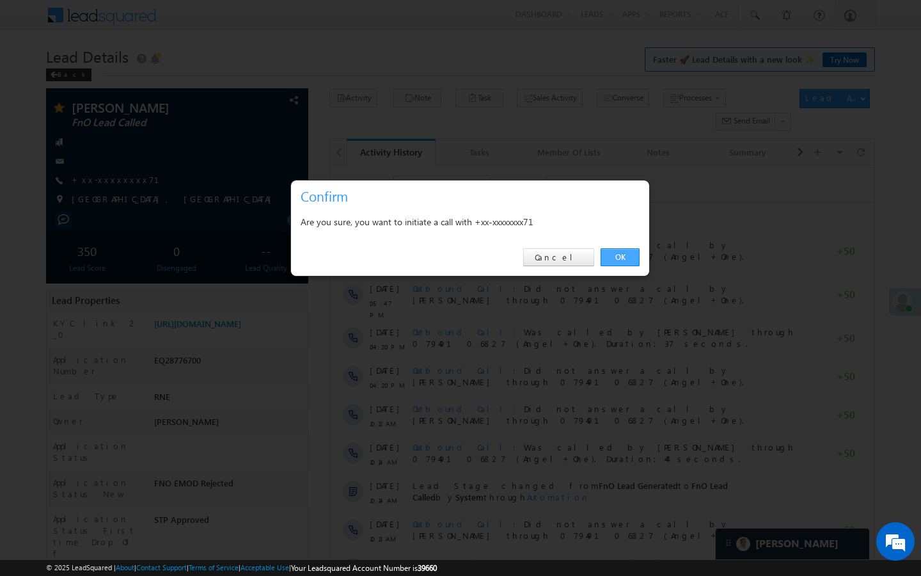
click at [630, 258] on link "OK" at bounding box center [620, 257] width 39 height 18
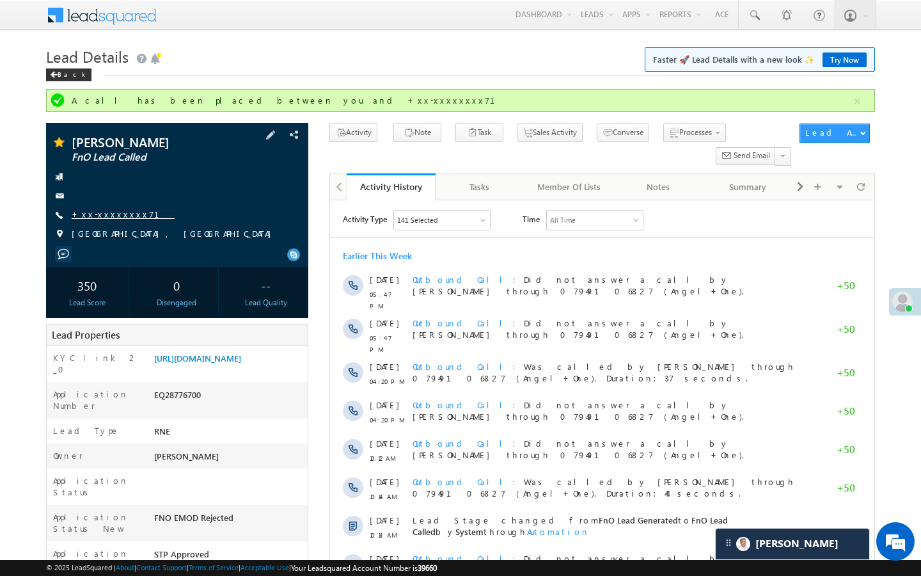
click at [108, 215] on link "+xx-xxxxxxxx71" at bounding box center [123, 214] width 103 height 11
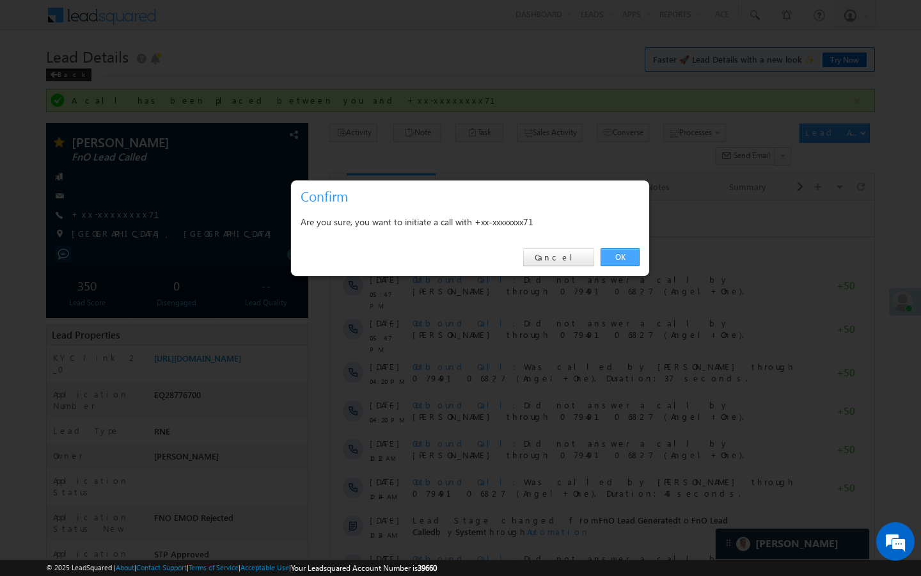
click at [619, 253] on link "OK" at bounding box center [620, 257] width 39 height 18
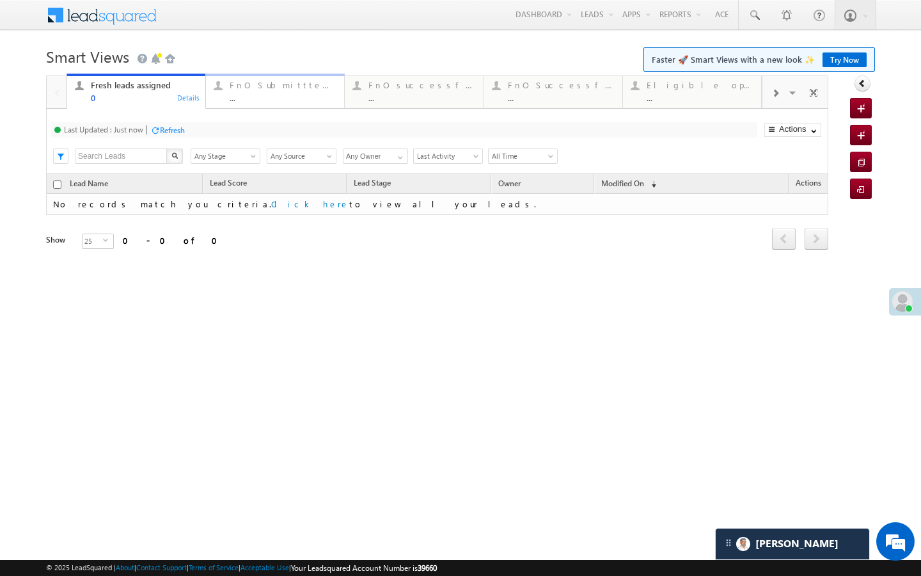
click at [297, 99] on div "..." at bounding box center [283, 98] width 107 height 10
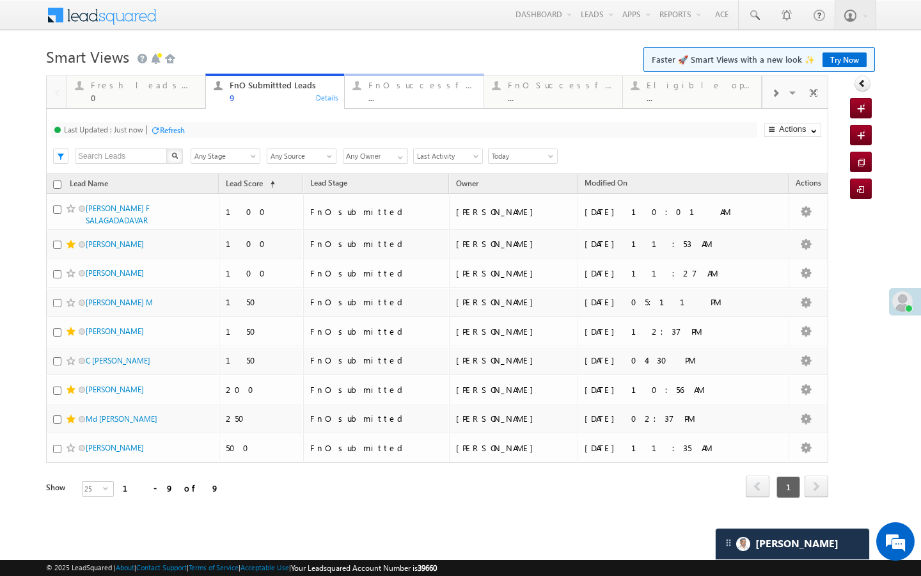
click at [393, 100] on div "..." at bounding box center [422, 98] width 107 height 10
